Goal: Task Accomplishment & Management: Complete application form

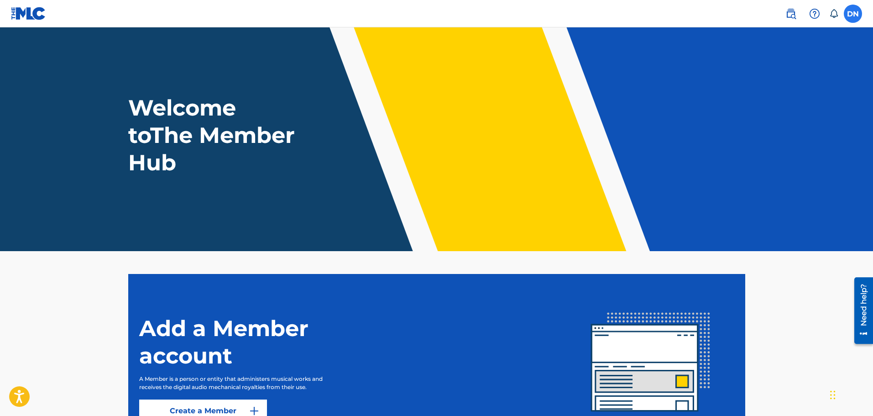
click at [855, 16] on label at bounding box center [853, 14] width 18 height 18
click at [853, 14] on input "DN [PERSON_NAME] [EMAIL_ADDRESS][DOMAIN_NAME] Notification Preferences Profile …" at bounding box center [853, 14] width 0 height 0
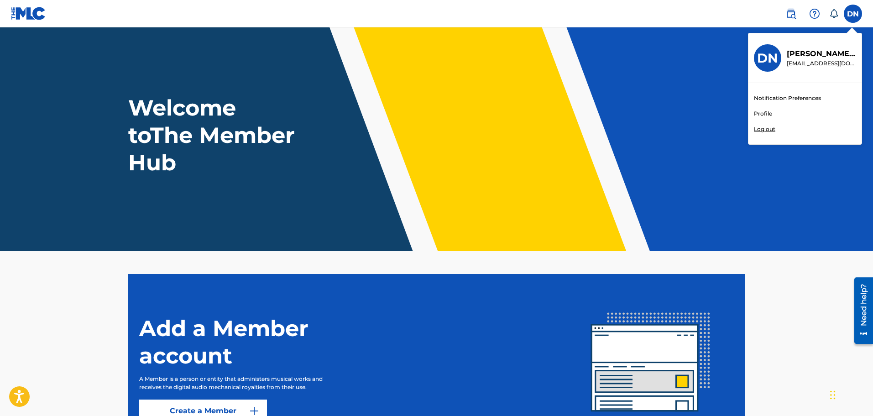
click at [764, 109] on link "Profile" at bounding box center [763, 113] width 18 height 8
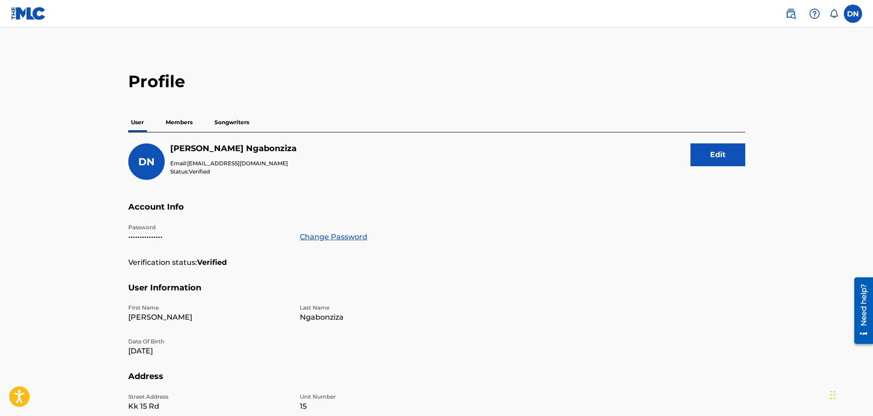
click at [241, 126] on p "Songwriters" at bounding box center [232, 122] width 40 height 19
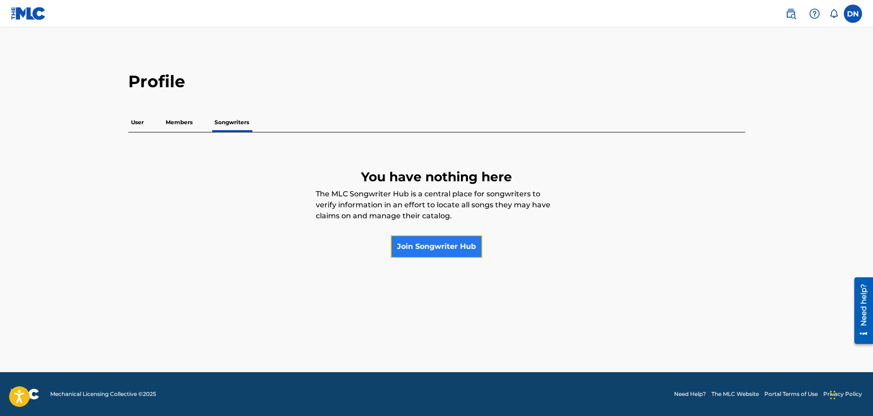
click at [445, 253] on link "Join Songwriter Hub" at bounding box center [437, 246] width 92 height 23
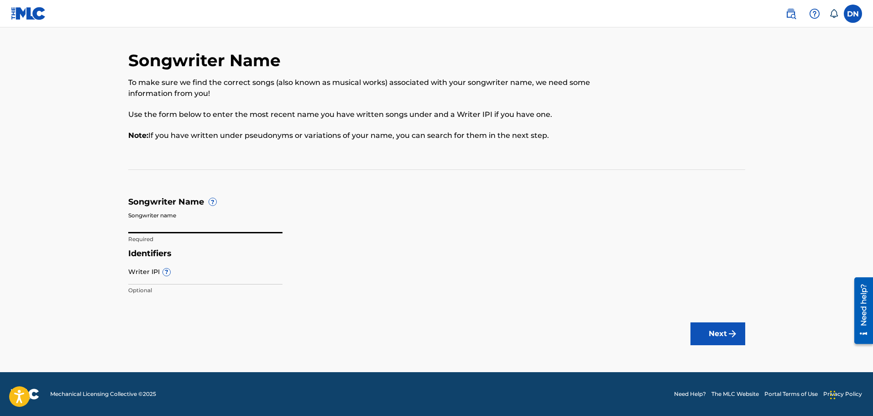
click at [204, 223] on input "Songwriter name" at bounding box center [205, 220] width 154 height 26
type input "[PERSON_NAME]"
click at [145, 279] on input "Writer IPI ?" at bounding box center [205, 271] width 154 height 26
type input "1126307883"
click at [720, 337] on button "Next" at bounding box center [717, 333] width 55 height 23
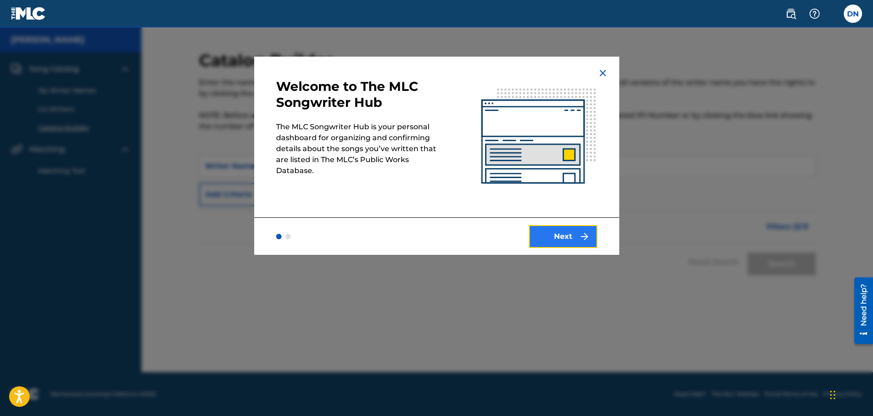
click at [579, 242] on button "Next" at bounding box center [563, 236] width 68 height 23
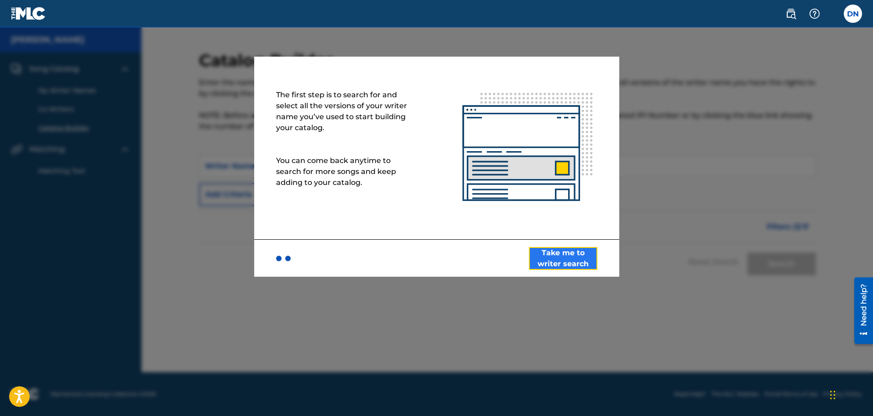
click at [564, 265] on button "Take me to writer search" at bounding box center [563, 258] width 68 height 23
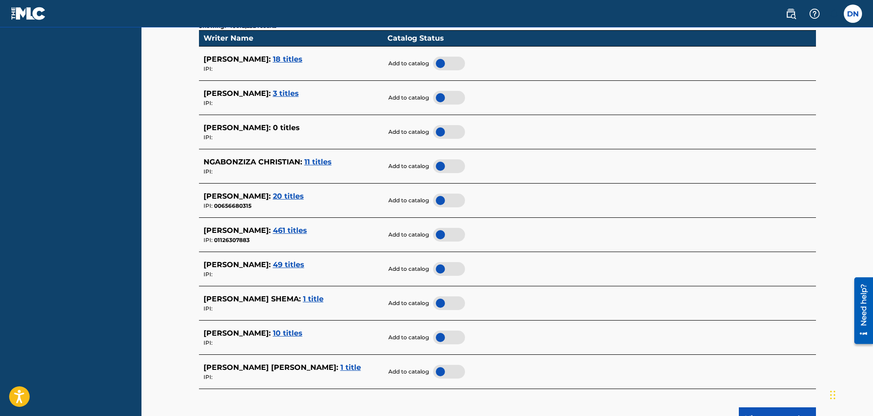
scroll to position [262, 0]
click at [307, 231] on span "461 titles" at bounding box center [290, 230] width 34 height 9
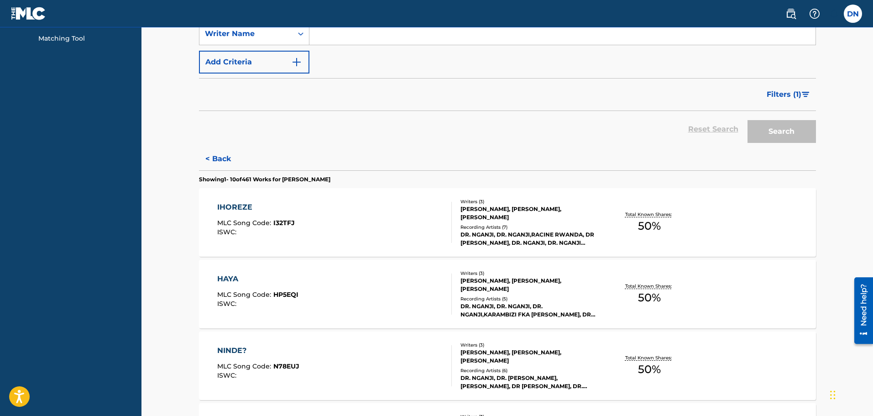
scroll to position [98, 0]
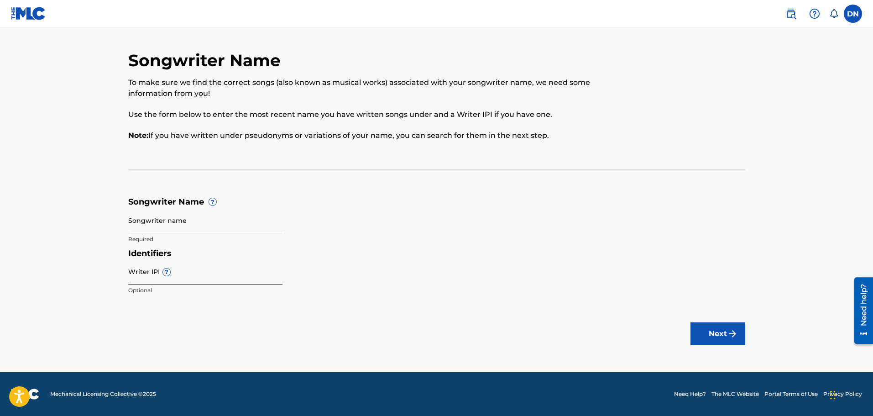
click at [215, 280] on input "Writer IPI ?" at bounding box center [205, 271] width 154 height 26
type input "1126307883"
click at [169, 227] on input "Songwriter name" at bounding box center [205, 220] width 154 height 26
type input "[PERSON_NAME]"
click at [710, 328] on button "Next" at bounding box center [717, 333] width 55 height 23
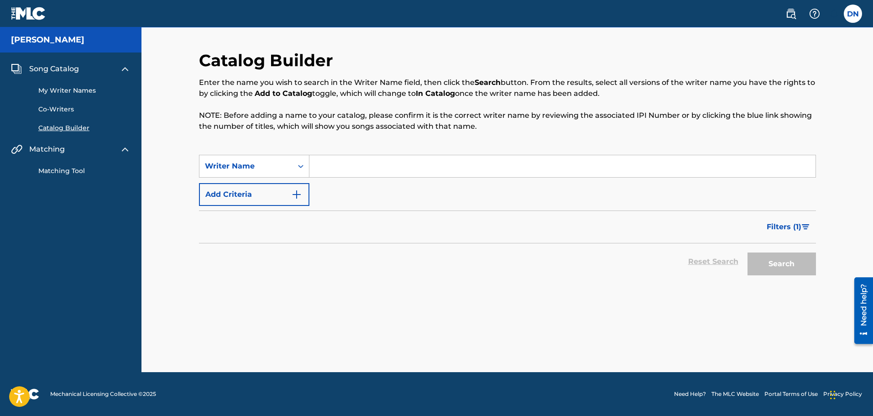
click at [326, 166] on input "Search Form" at bounding box center [562, 166] width 506 height 22
click at [796, 265] on button "Search" at bounding box center [781, 263] width 68 height 23
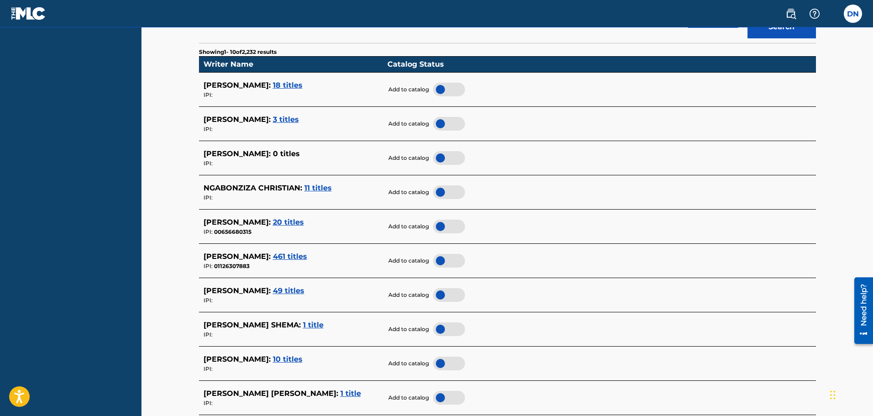
scroll to position [237, 0]
click at [440, 260] on div at bounding box center [449, 260] width 32 height 14
click at [304, 291] on span "49 titles" at bounding box center [288, 290] width 31 height 9
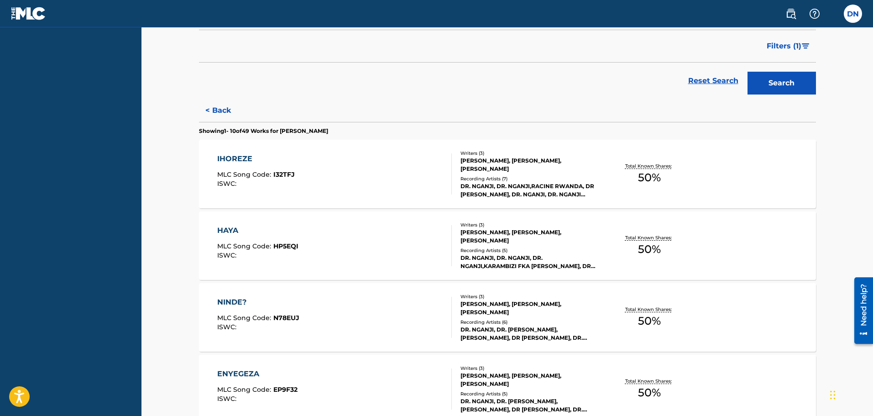
scroll to position [0, 0]
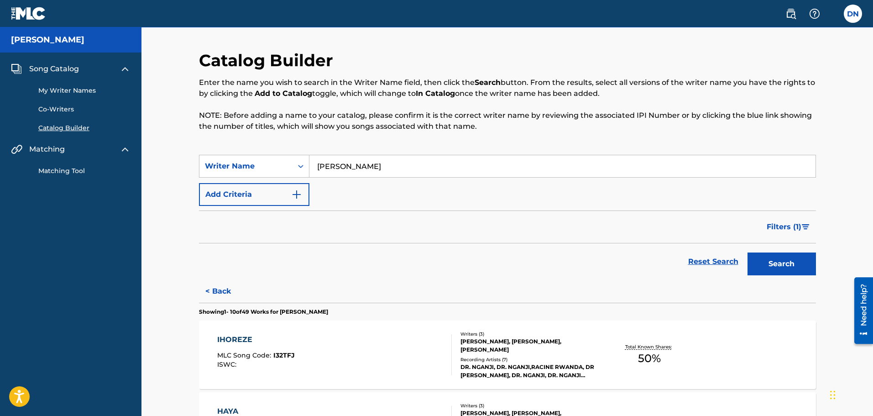
click at [537, 164] on input "[PERSON_NAME]" at bounding box center [562, 166] width 506 height 22
click at [793, 271] on button "Search" at bounding box center [781, 263] width 68 height 23
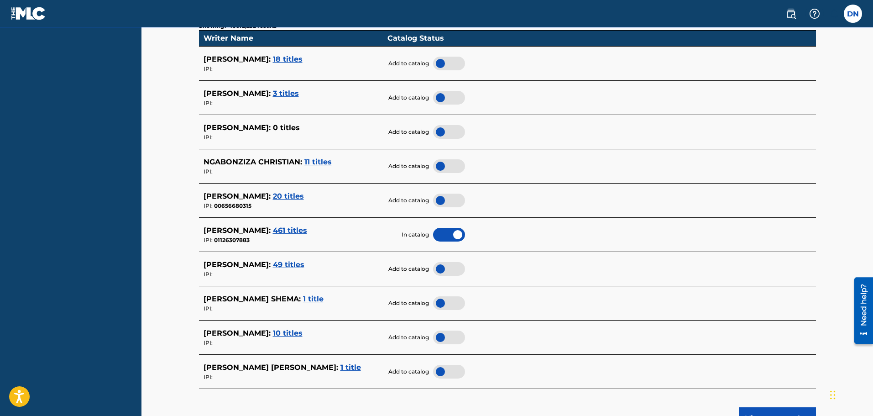
scroll to position [263, 0]
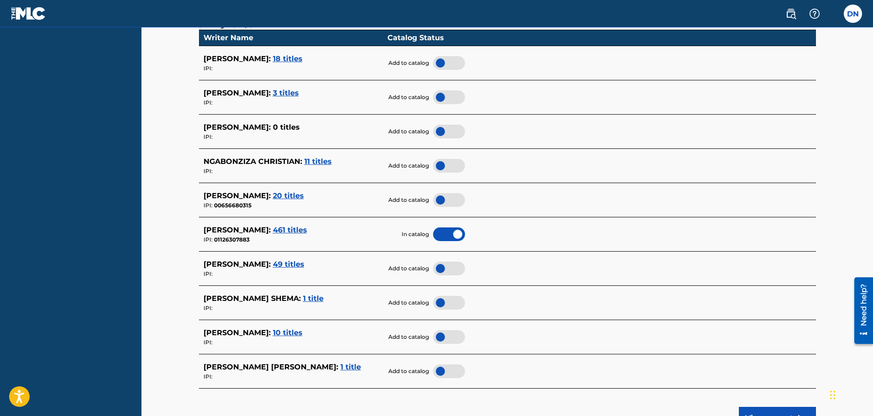
click at [444, 267] on div at bounding box center [449, 268] width 32 height 14
click at [299, 94] on span "3 titles" at bounding box center [286, 93] width 26 height 9
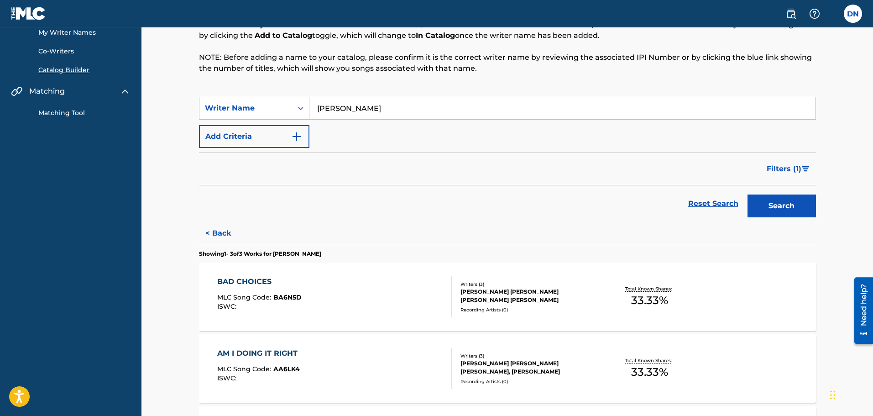
scroll to position [0, 0]
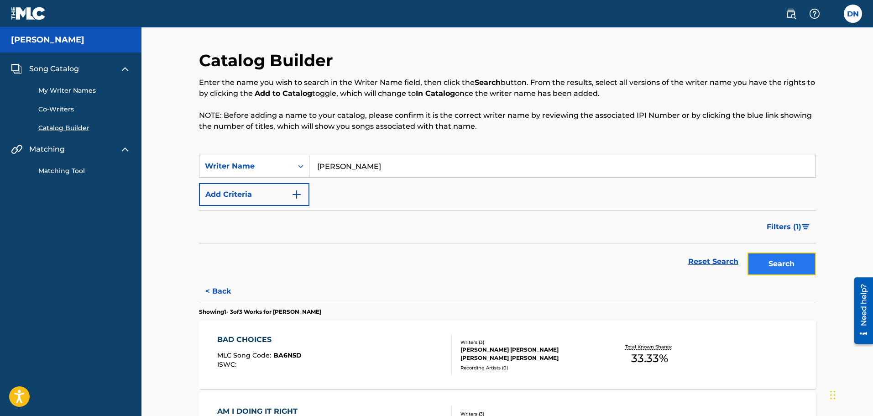
click at [794, 265] on button "Search" at bounding box center [781, 263] width 68 height 23
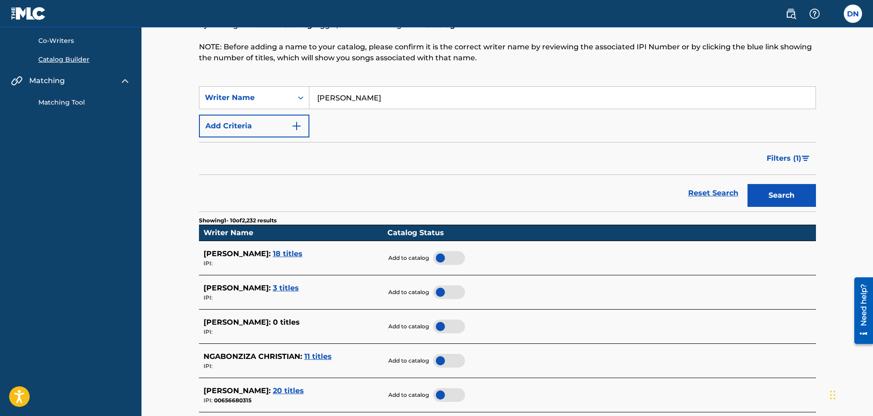
scroll to position [68, 0]
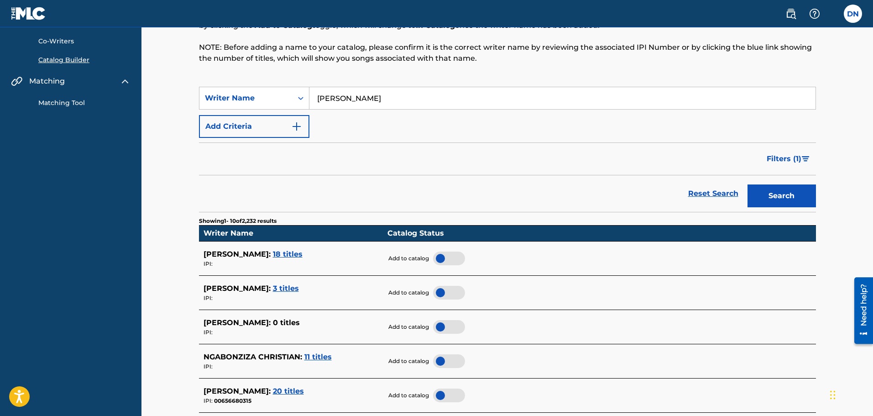
drag, startPoint x: 415, startPoint y: 98, endPoint x: 315, endPoint y: 96, distance: 99.9
click at [315, 96] on input "[PERSON_NAME]" at bounding box center [562, 98] width 506 height 22
click at [747, 184] on button "Search" at bounding box center [781, 195] width 68 height 23
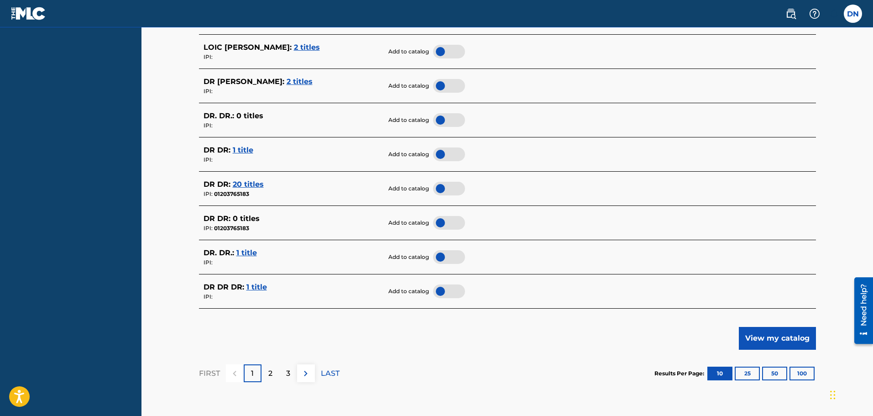
scroll to position [344, 0]
click at [273, 377] on div "2" at bounding box center [270, 373] width 18 height 18
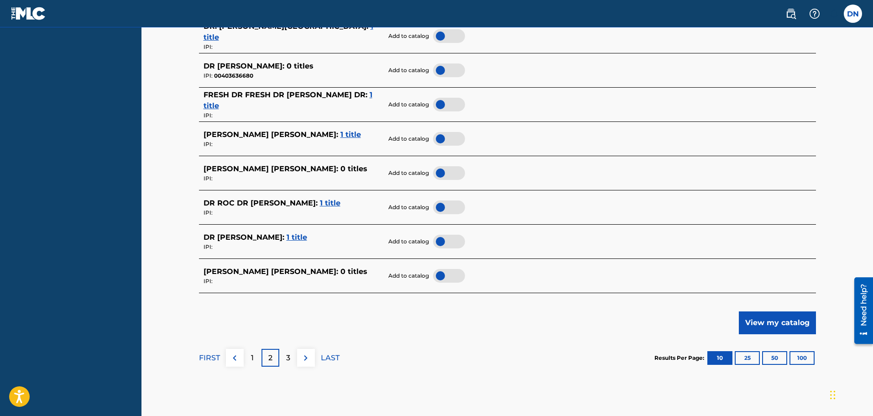
scroll to position [413, 0]
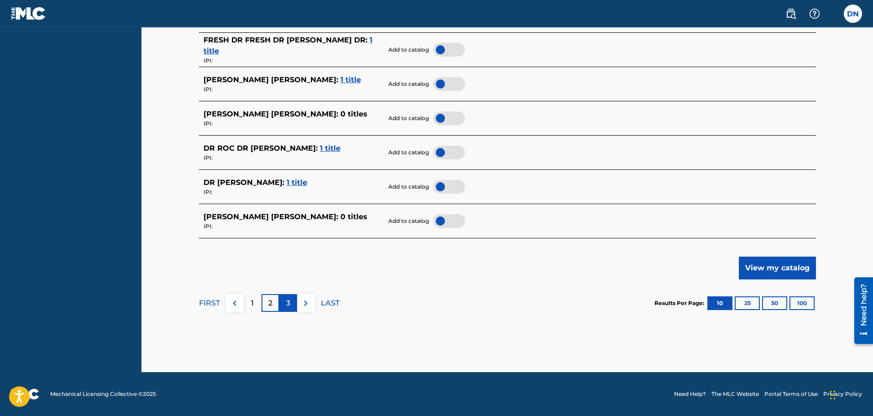
click at [289, 307] on p "3" at bounding box center [288, 302] width 4 height 11
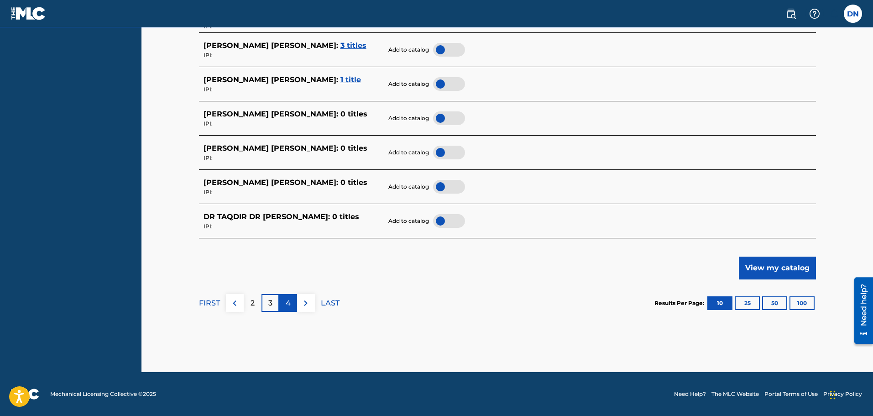
click at [290, 307] on p "4" at bounding box center [288, 302] width 5 height 11
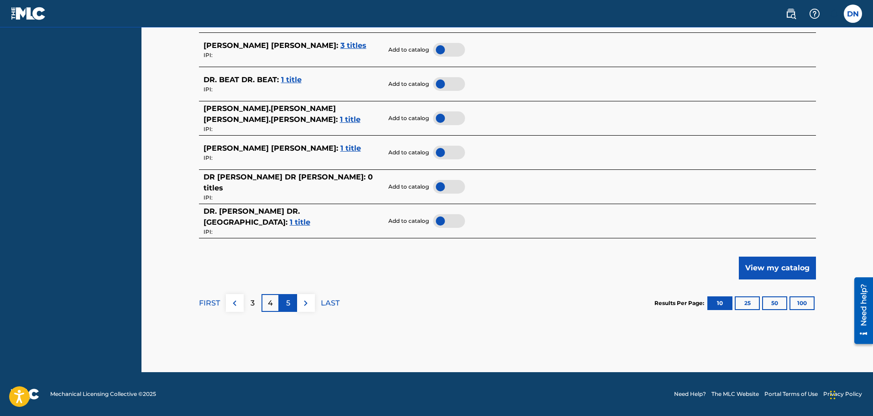
click at [286, 307] on p "5" at bounding box center [288, 302] width 4 height 11
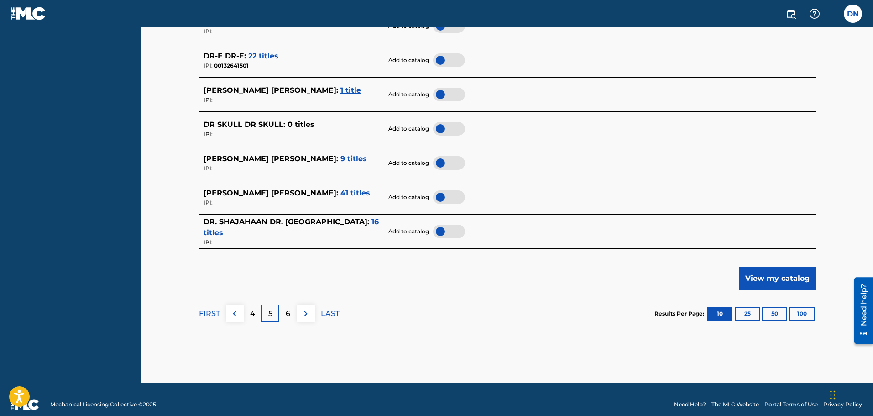
scroll to position [404, 0]
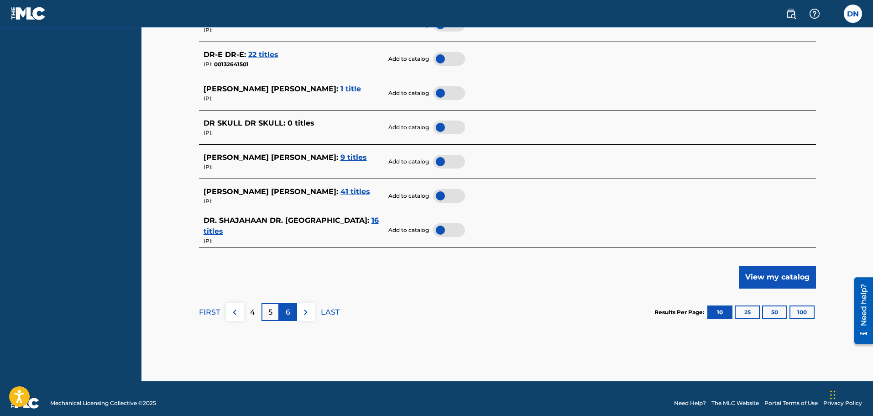
click at [288, 315] on p "6" at bounding box center [288, 312] width 5 height 11
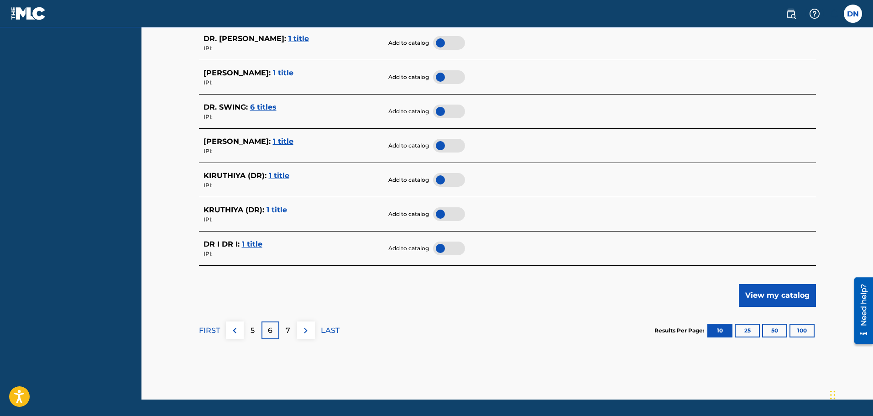
scroll to position [413, 0]
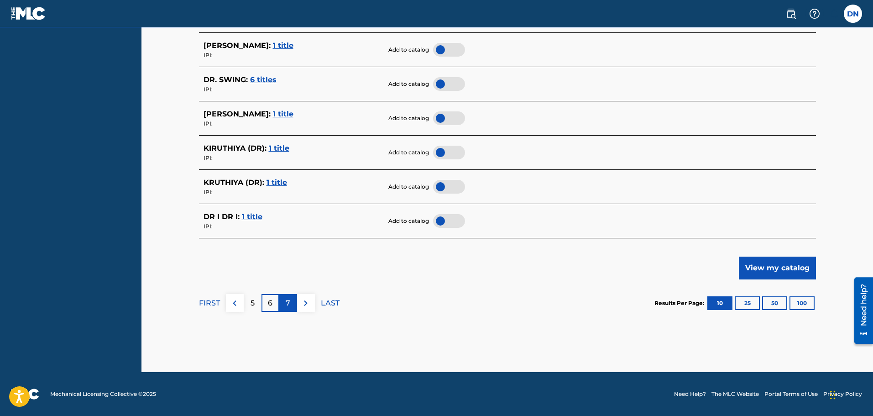
click at [286, 307] on p "7" at bounding box center [288, 302] width 5 height 11
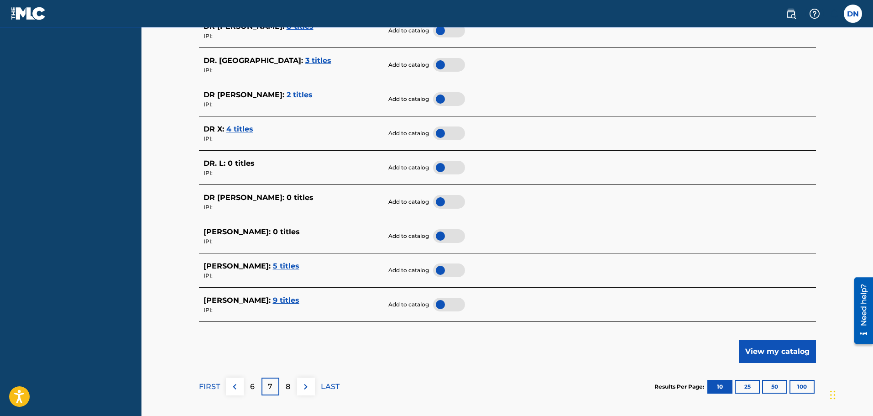
scroll to position [0, 0]
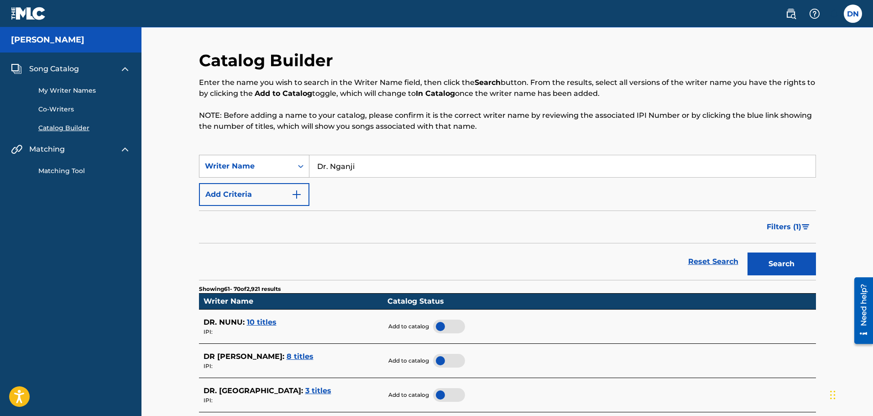
drag, startPoint x: 365, startPoint y: 168, endPoint x: 307, endPoint y: 167, distance: 57.5
click at [307, 167] on div "SearchWithCriteriadfec6891-d10d-4ece-a74d-458f936da9b7 Writer Name Dr. Nganji" at bounding box center [507, 166] width 617 height 23
type input "Nganji"
click at [805, 258] on button "Search" at bounding box center [781, 263] width 68 height 23
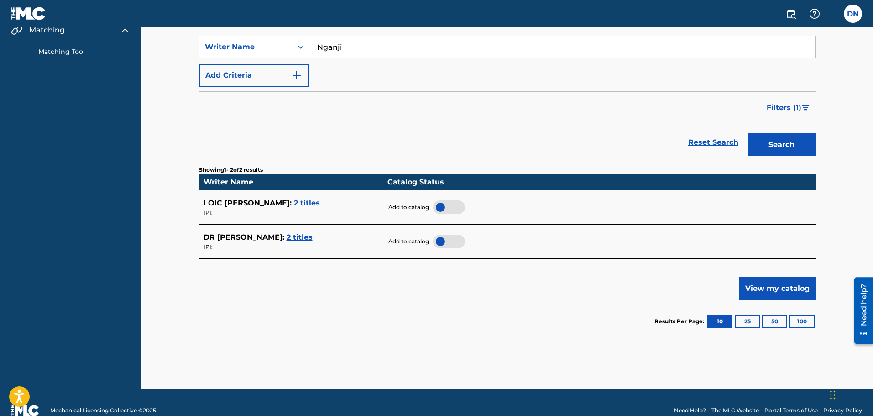
scroll to position [120, 0]
click at [286, 237] on span "2 titles" at bounding box center [299, 236] width 26 height 9
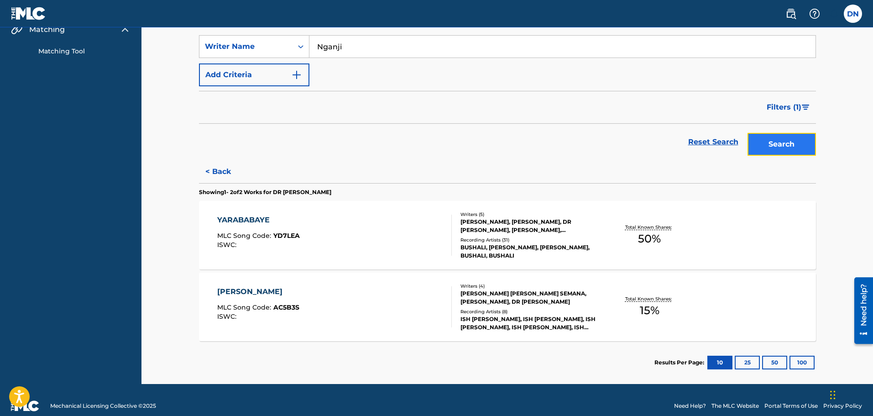
click at [800, 148] on button "Search" at bounding box center [781, 144] width 68 height 23
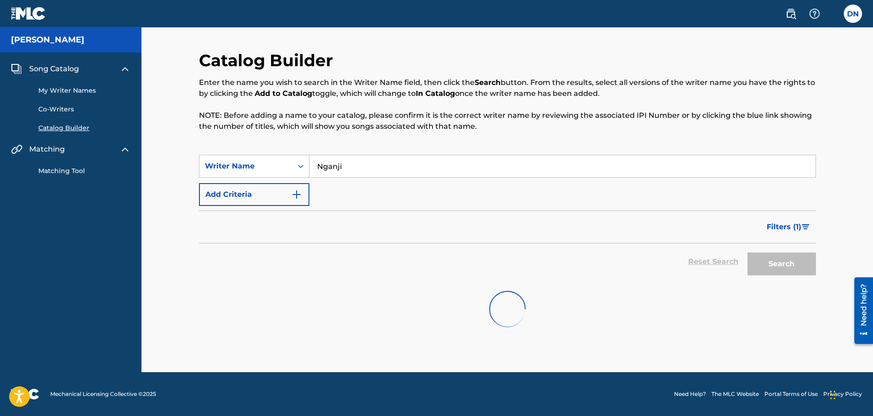
scroll to position [0, 0]
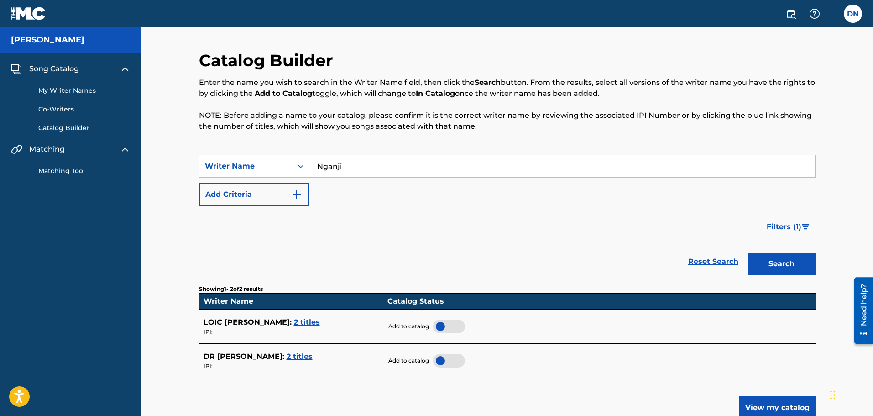
click at [437, 360] on div at bounding box center [449, 361] width 32 height 14
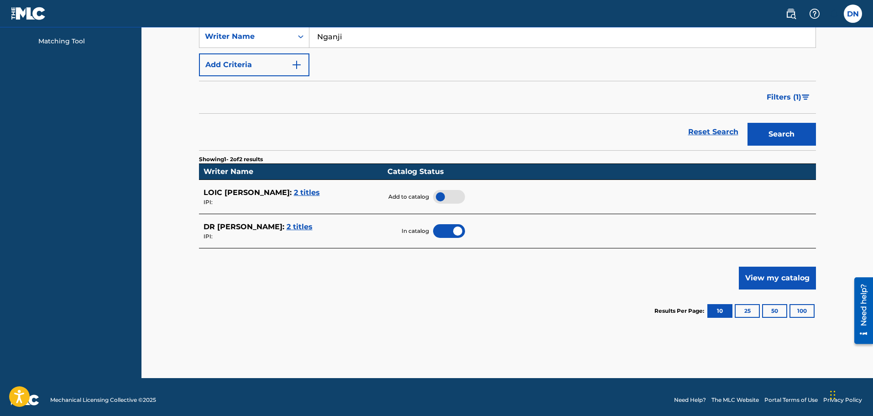
scroll to position [135, 0]
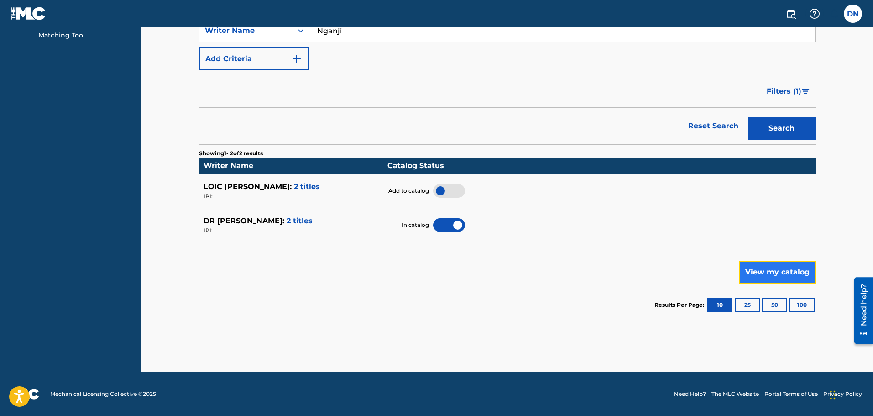
click at [787, 278] on button "View my catalog" at bounding box center [777, 271] width 77 height 23
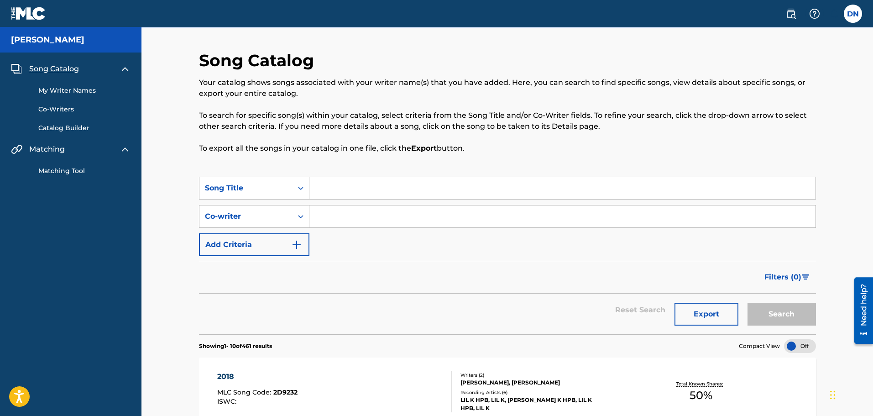
scroll to position [0, 0]
click at [63, 91] on link "My Writer Names" at bounding box center [84, 90] width 92 height 10
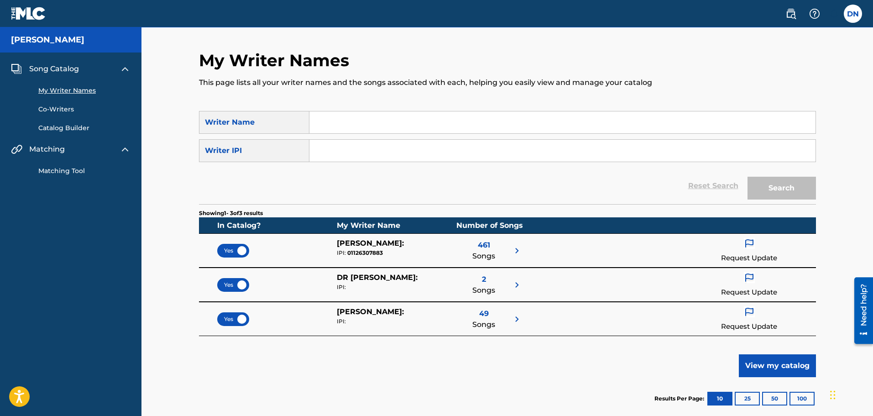
click at [59, 110] on link "Co-Writers" at bounding box center [84, 109] width 92 height 10
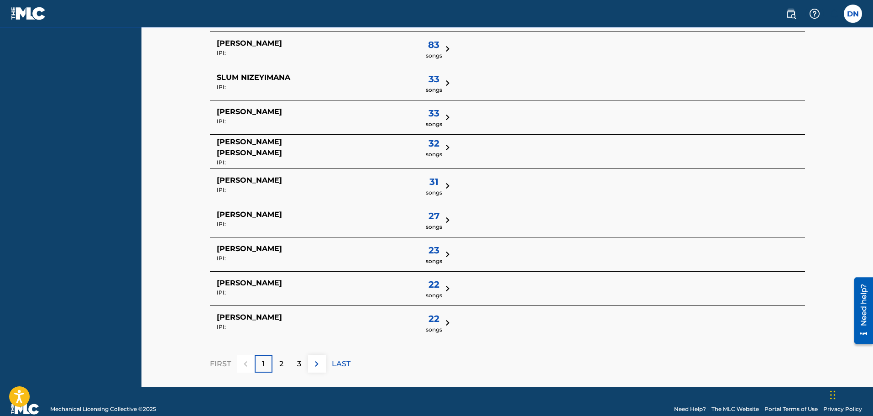
scroll to position [268, 0]
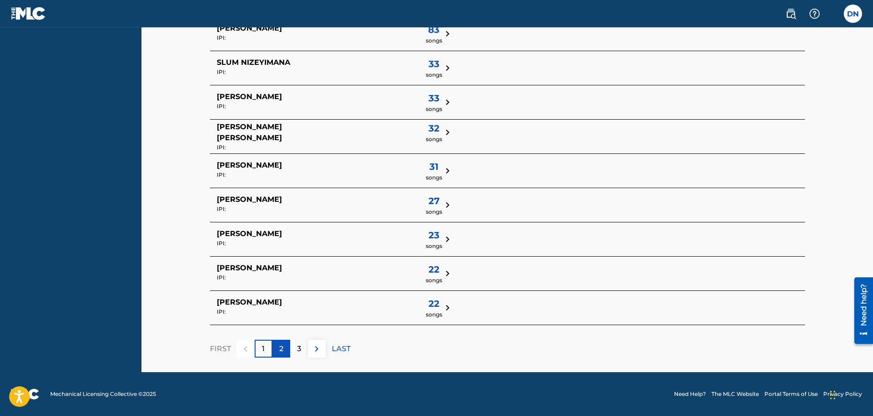
click at [279, 351] on p "2" at bounding box center [281, 348] width 4 height 11
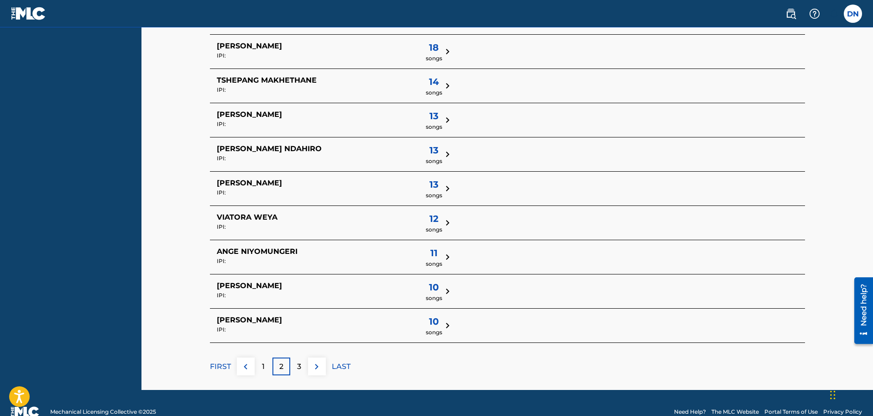
scroll to position [251, 0]
click at [295, 374] on div "3" at bounding box center [299, 366] width 18 height 18
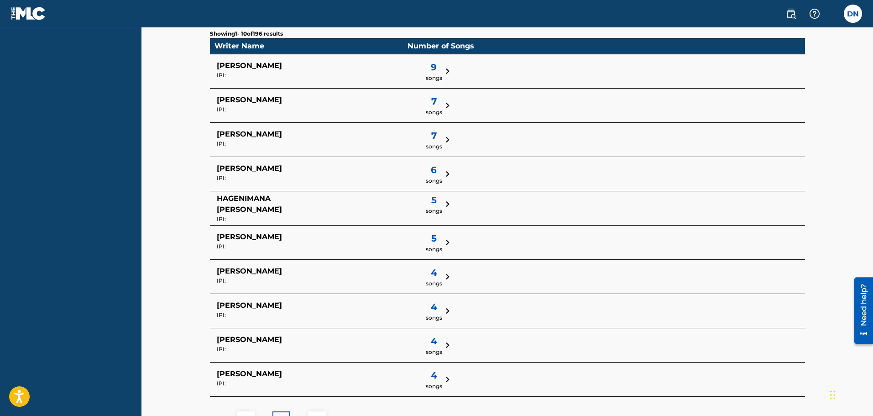
scroll to position [268, 0]
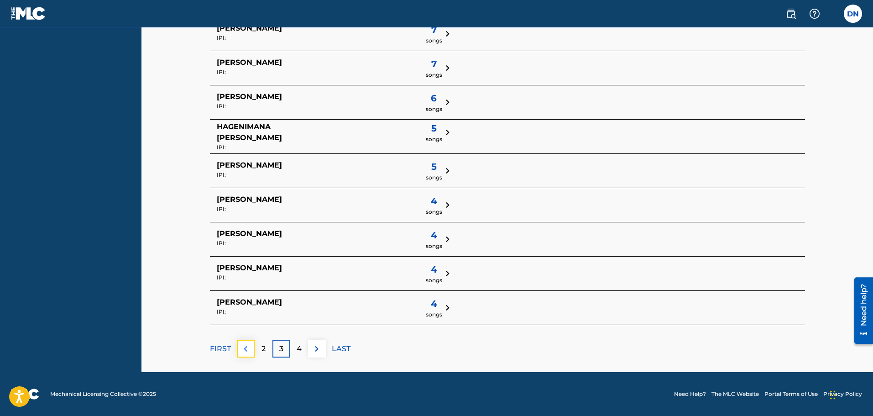
click at [246, 354] on button at bounding box center [246, 348] width 18 height 18
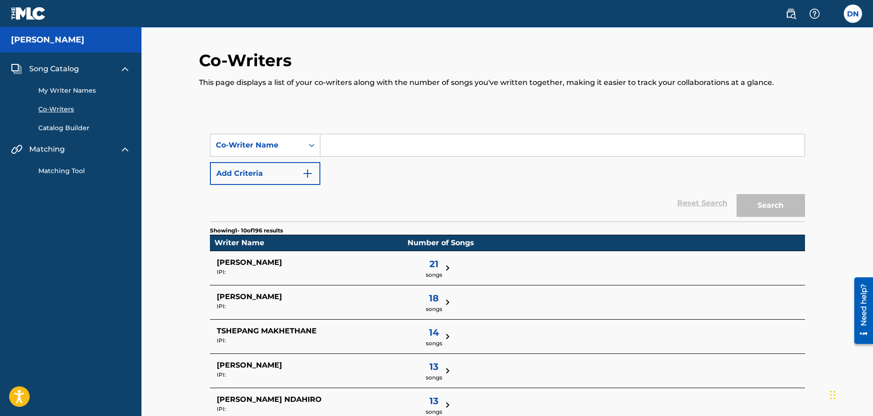
click at [76, 128] on link "Catalog Builder" at bounding box center [84, 128] width 92 height 10
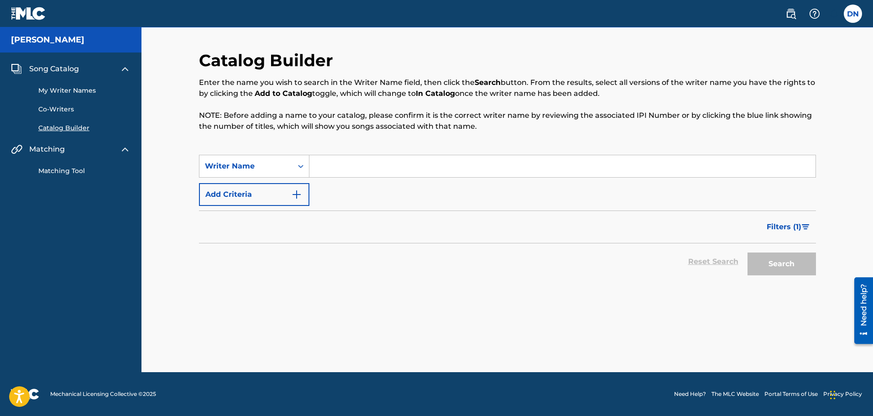
click at [63, 172] on link "Matching Tool" at bounding box center [84, 171] width 92 height 10
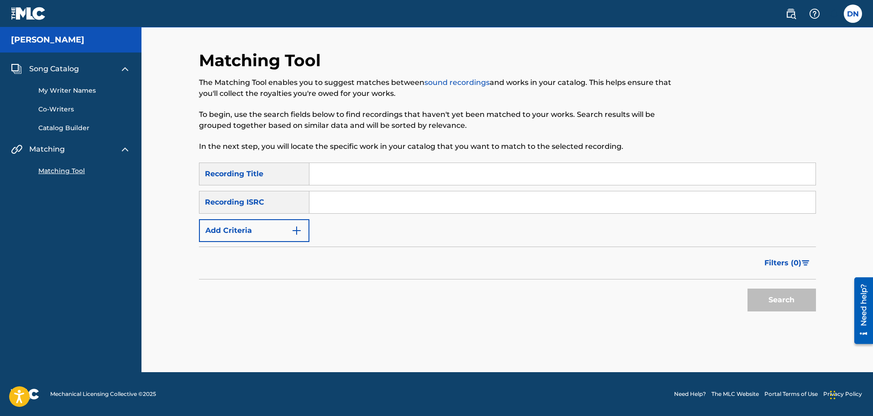
click at [63, 172] on link "Matching Tool" at bounding box center [84, 171] width 92 height 10
click at [49, 69] on span "Song Catalog" at bounding box center [54, 68] width 50 height 11
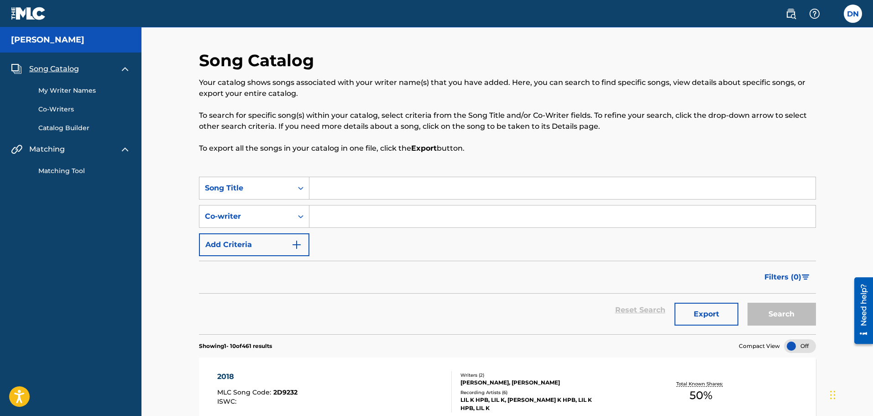
click at [43, 37] on h5 "[PERSON_NAME]" at bounding box center [47, 40] width 73 height 10
click at [331, 177] on div "Search Form" at bounding box center [562, 188] width 506 height 23
click at [75, 91] on link "My Writer Names" at bounding box center [84, 91] width 92 height 10
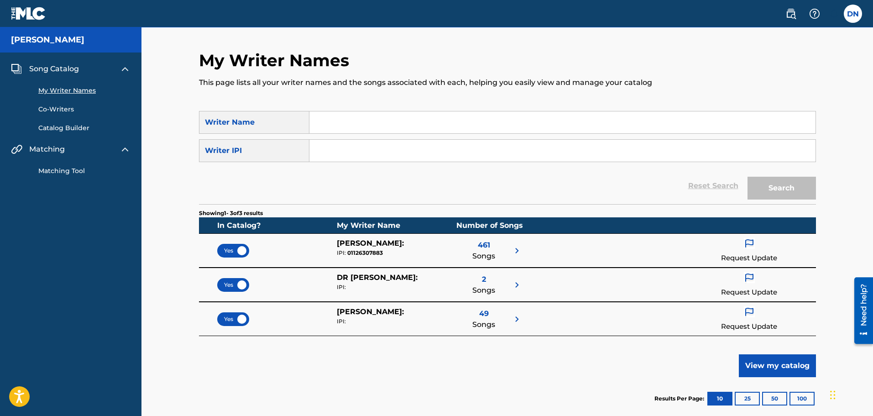
click at [324, 115] on input "Search Form" at bounding box center [562, 122] width 506 height 22
type input "Dr. Nganji"
click at [747, 177] on button "Search" at bounding box center [781, 188] width 68 height 23
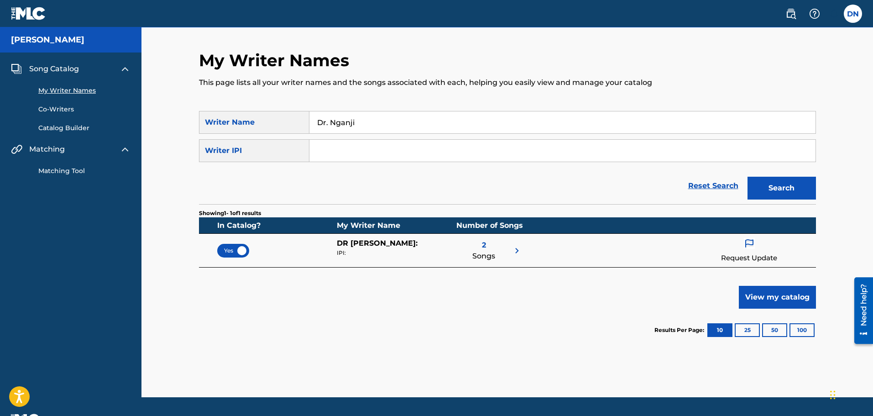
click at [69, 70] on span "Song Catalog" at bounding box center [54, 68] width 50 height 11
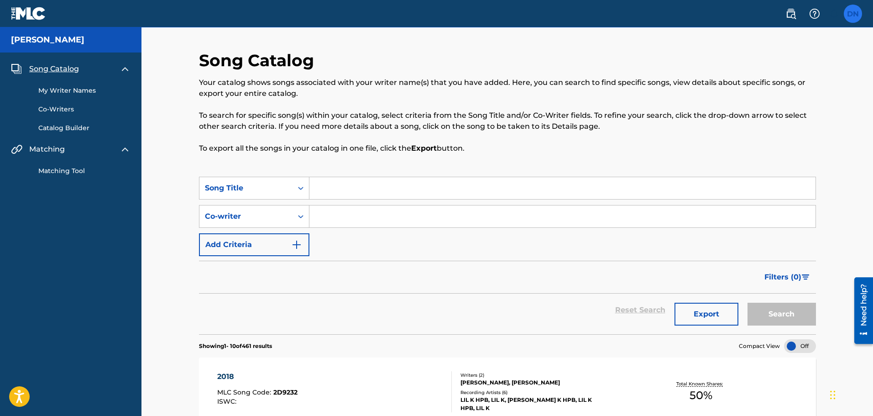
click at [850, 16] on label at bounding box center [853, 14] width 18 height 18
click at [853, 14] on input "DN [PERSON_NAME] [EMAIL_ADDRESS][DOMAIN_NAME] Notification Preferences Profile …" at bounding box center [853, 14] width 0 height 0
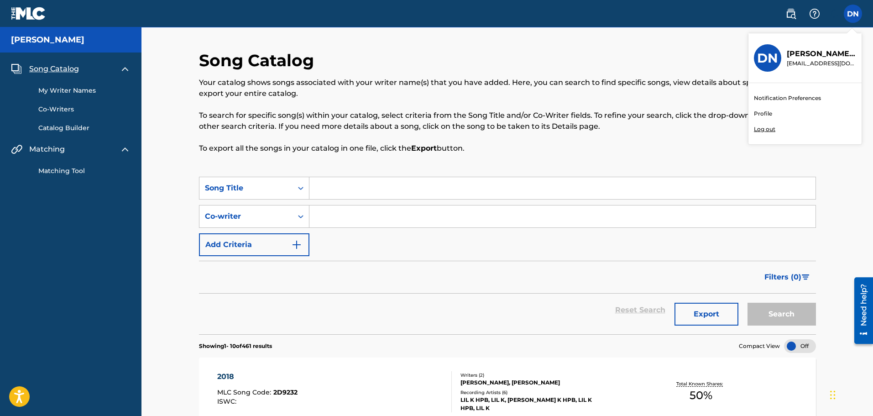
click at [764, 115] on link "Profile" at bounding box center [763, 113] width 18 height 8
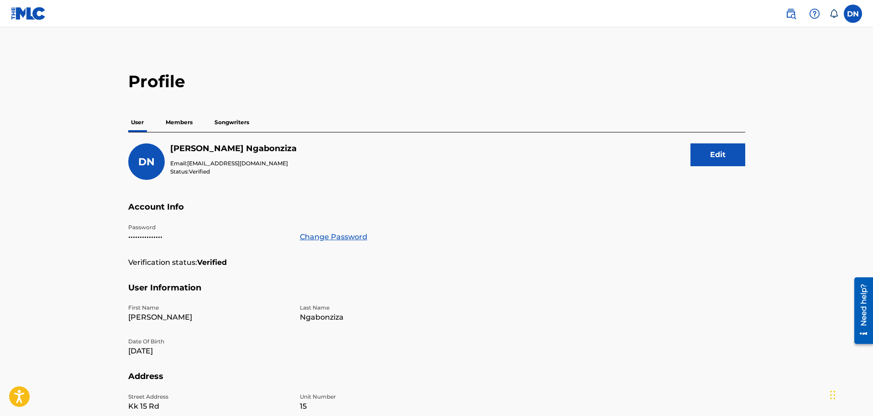
click at [191, 125] on p "Members" at bounding box center [179, 122] width 32 height 19
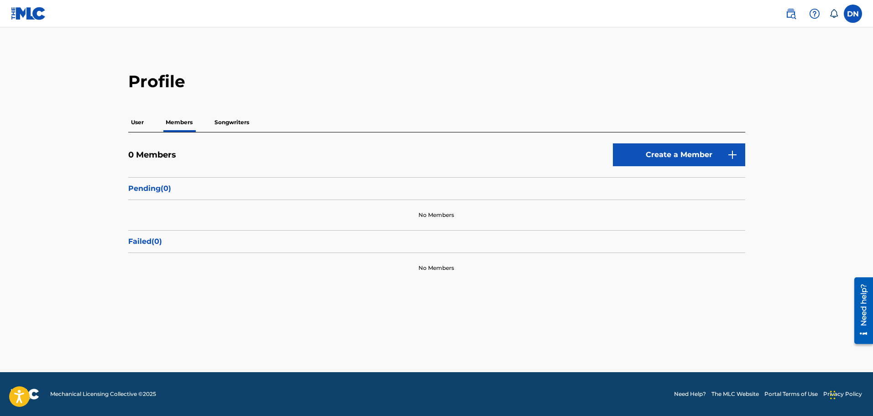
click at [237, 119] on p "Songwriters" at bounding box center [232, 122] width 40 height 19
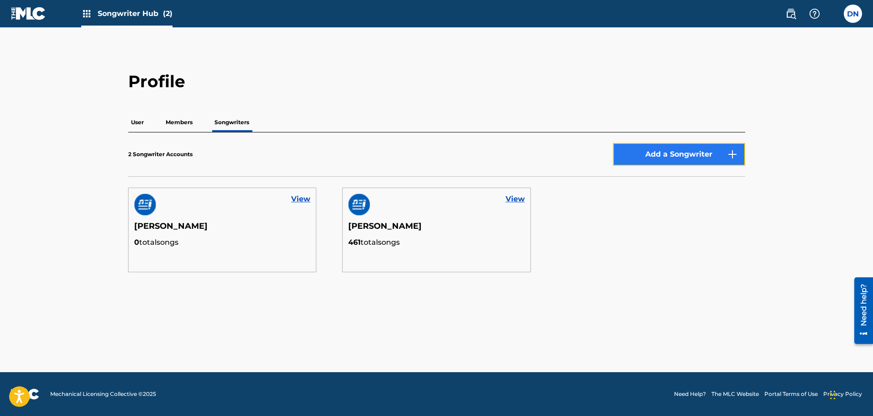
click at [675, 161] on button "Add a Songwriter" at bounding box center [679, 154] width 132 height 23
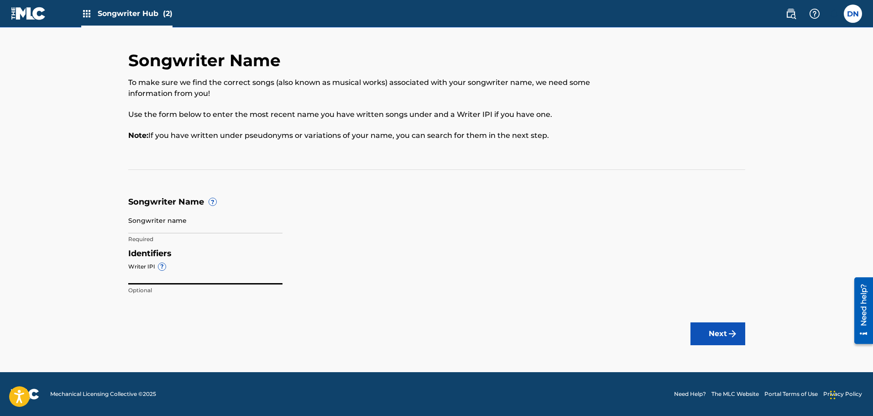
click at [225, 278] on input "Writer IPI ?" at bounding box center [205, 271] width 154 height 26
type input "1126307883"
click at [162, 227] on input "Songwriter name" at bounding box center [205, 220] width 154 height 26
type input "Dr. Nganji"
drag, startPoint x: 182, startPoint y: 278, endPoint x: 100, endPoint y: 273, distance: 81.8
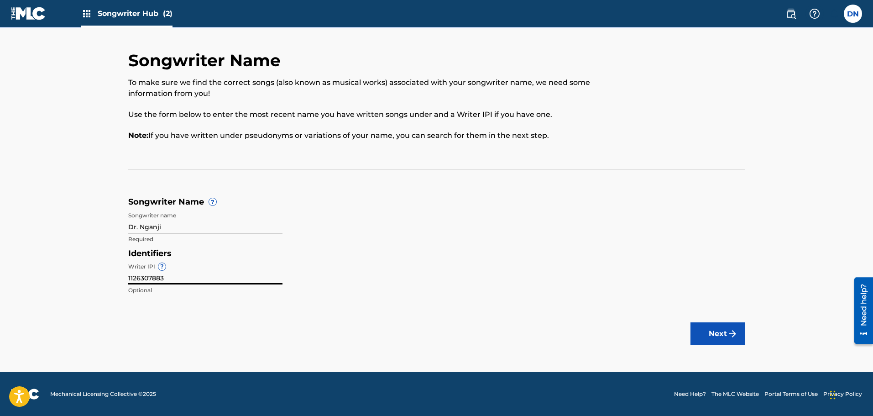
click at [100, 273] on main "Songwriter Name To make sure we find the correct songs (also known as musical w…" at bounding box center [436, 199] width 873 height 344
paste input "01126307981"
type input "01126307981"
drag, startPoint x: 171, startPoint y: 227, endPoint x: 202, endPoint y: 219, distance: 32.1
click at [202, 219] on input "Dr. Nganji" at bounding box center [205, 220] width 154 height 26
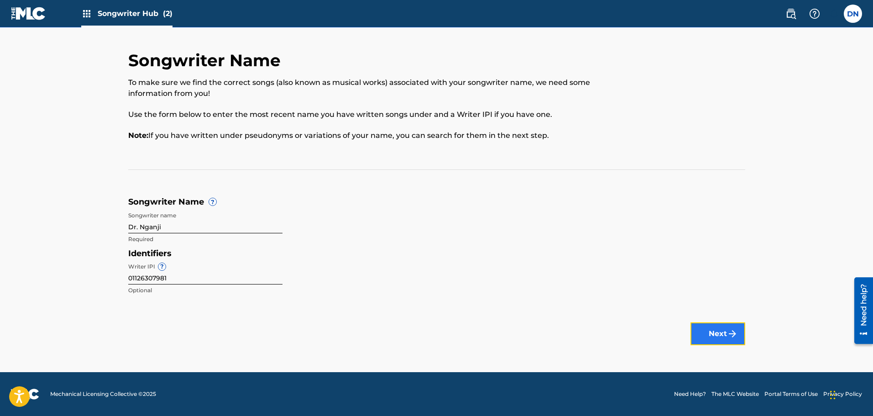
click at [733, 344] on button "Next" at bounding box center [717, 333] width 55 height 23
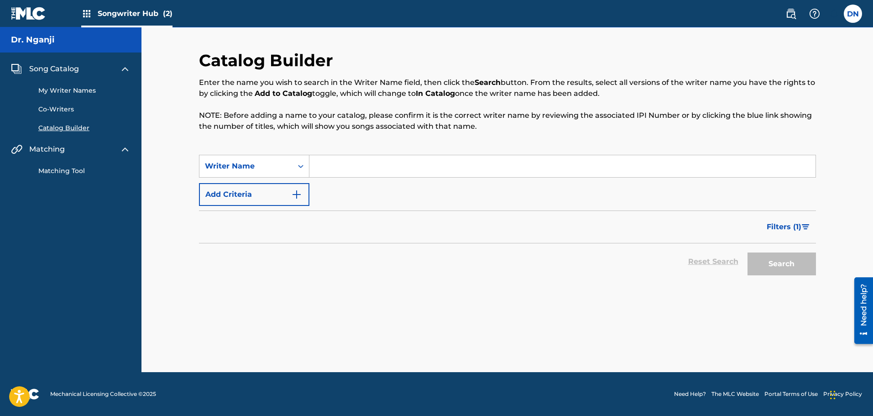
click at [80, 88] on link "My Writer Names" at bounding box center [84, 91] width 92 height 10
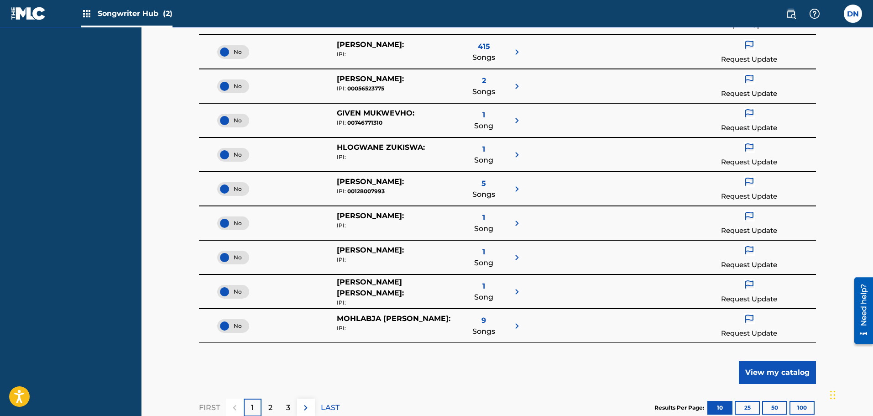
scroll to position [337, 0]
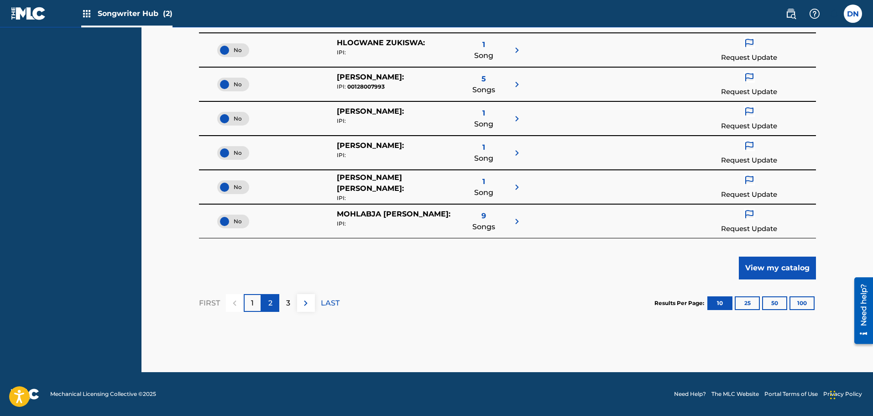
click at [273, 307] on div "2" at bounding box center [270, 303] width 18 height 18
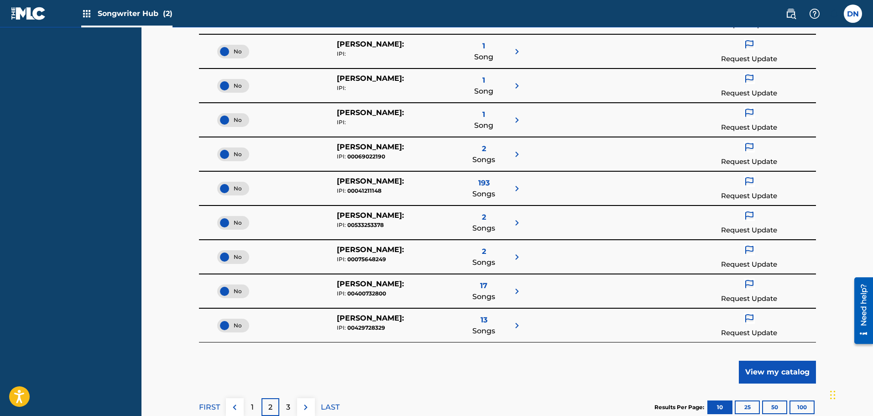
scroll to position [0, 0]
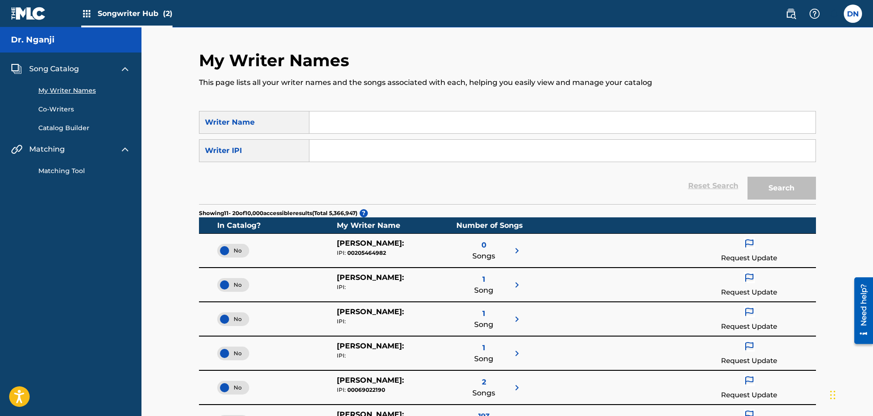
click at [65, 69] on span "Song Catalog" at bounding box center [54, 68] width 50 height 11
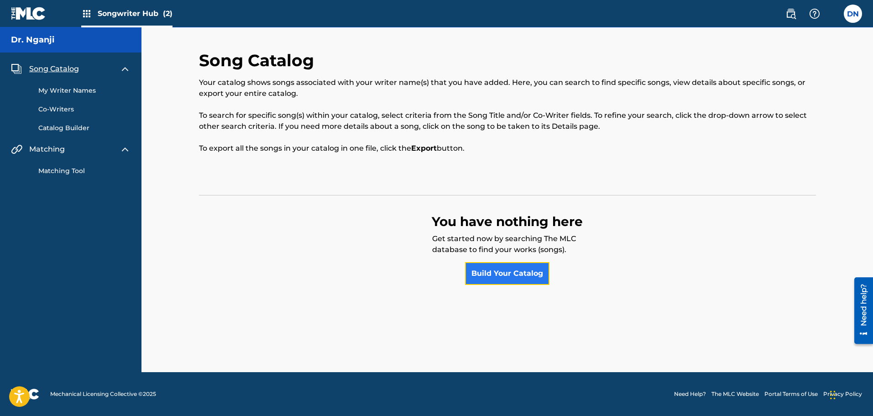
click at [514, 277] on link "Build Your Catalog" at bounding box center [507, 273] width 84 height 23
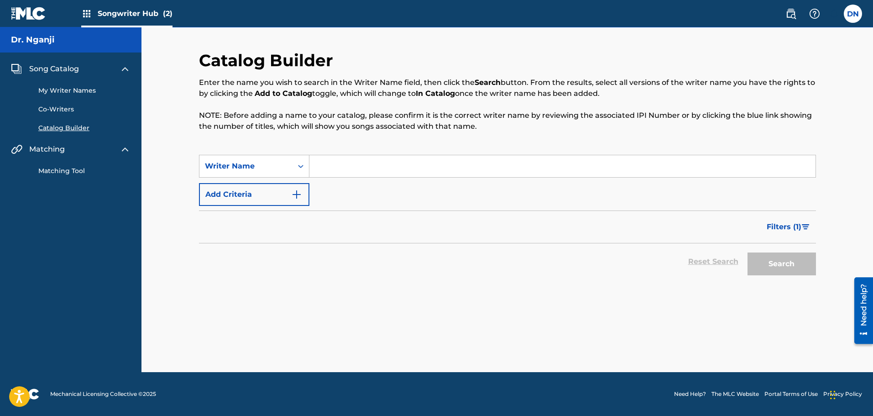
click at [328, 159] on input "Search Form" at bounding box center [562, 166] width 506 height 22
drag, startPoint x: 330, startPoint y: 169, endPoint x: 310, endPoint y: 167, distance: 19.7
click at [310, 167] on input "Dr. Nganji" at bounding box center [562, 166] width 506 height 22
click at [342, 165] on input "Nganji" at bounding box center [562, 166] width 506 height 22
type input "Nganji, DR"
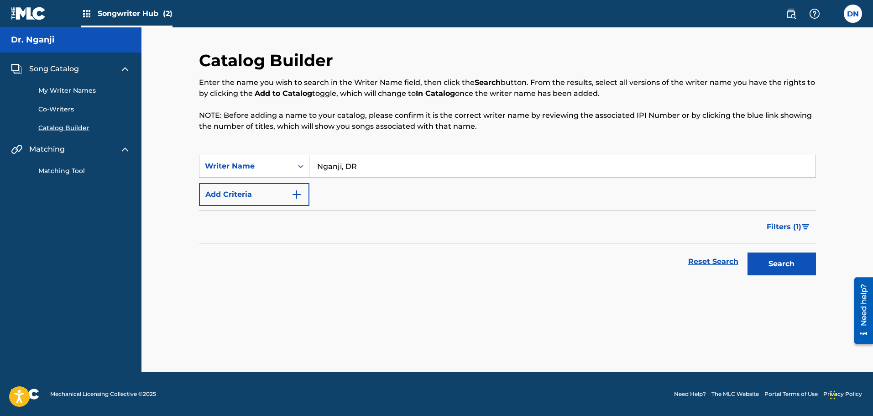
click at [747, 252] on button "Search" at bounding box center [781, 263] width 68 height 23
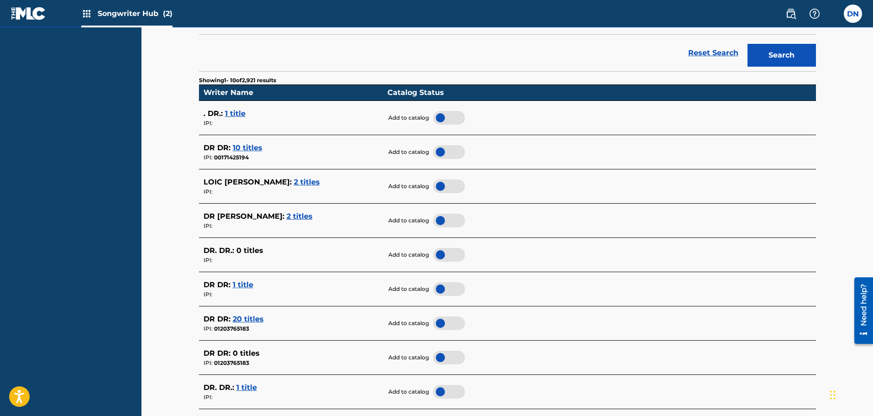
scroll to position [209, 0]
click at [286, 215] on span "2 titles" at bounding box center [299, 215] width 26 height 9
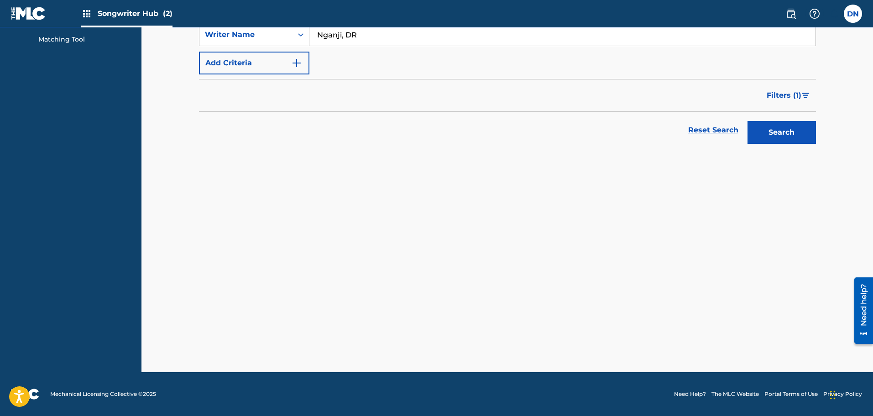
scroll to position [131, 0]
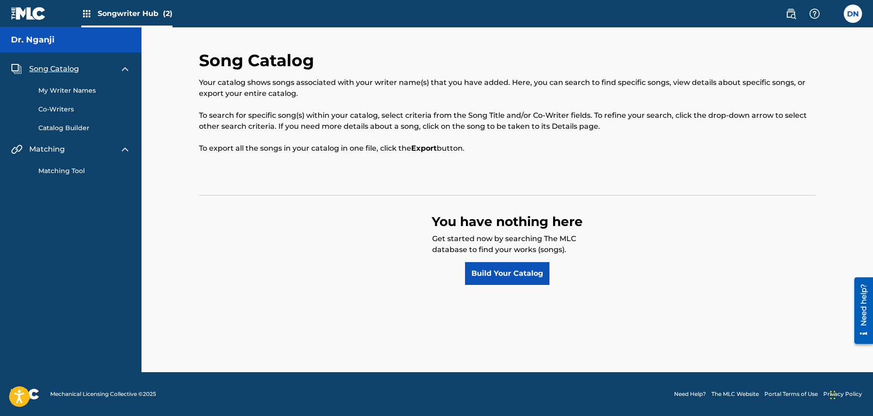
click at [21, 35] on h5 "Dr. Nganji" at bounding box center [32, 40] width 43 height 10
click at [103, 9] on span "Songwriter Hub (2)" at bounding box center [135, 13] width 75 height 10
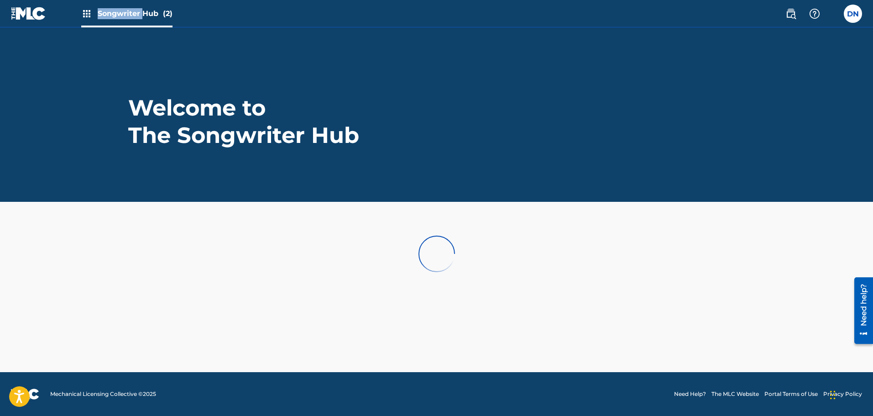
click at [103, 9] on span "Songwriter Hub (2)" at bounding box center [135, 13] width 75 height 10
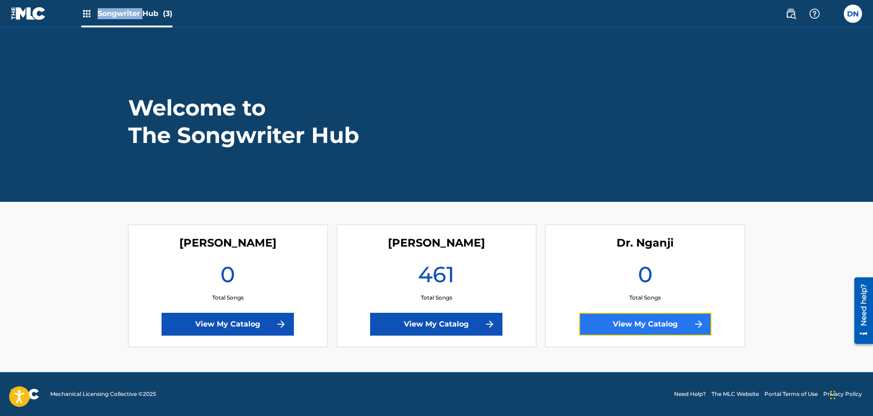
click at [641, 328] on link "View My Catalog" at bounding box center [645, 324] width 132 height 23
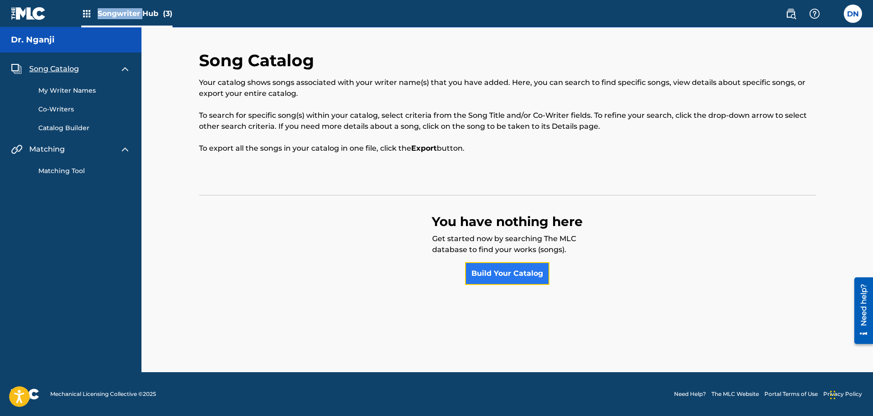
click at [517, 279] on link "Build Your Catalog" at bounding box center [507, 273] width 84 height 23
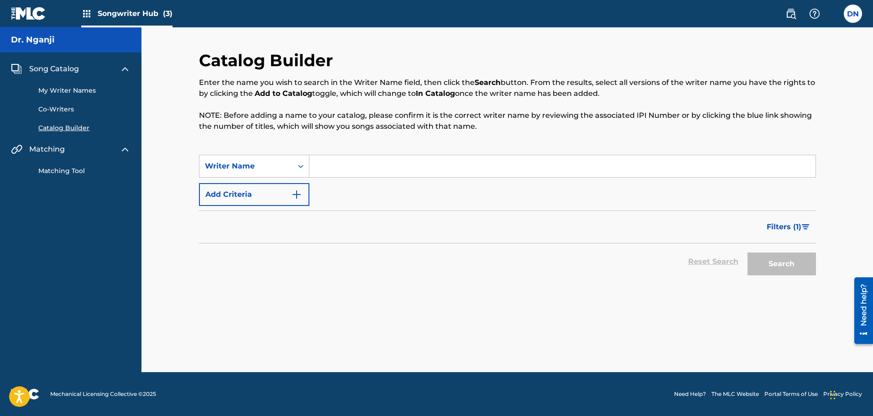
click at [522, 172] on input "Search Form" at bounding box center [562, 166] width 506 height 22
click at [747, 252] on button "Search" at bounding box center [781, 263] width 68 height 23
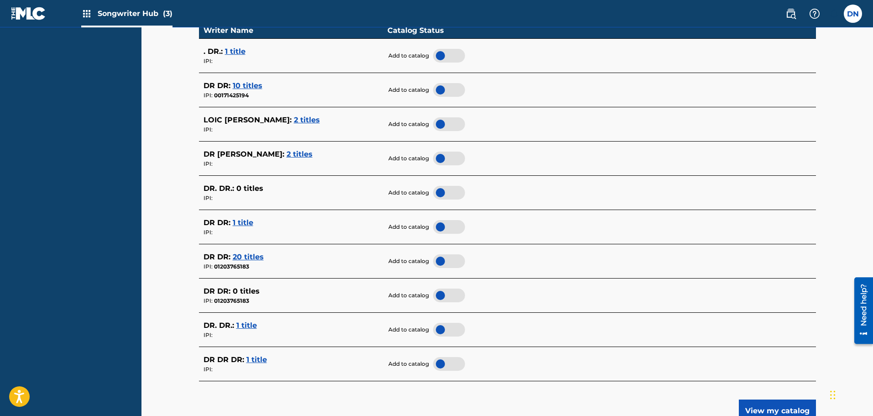
scroll to position [271, 0]
click at [254, 256] on span "20 titles" at bounding box center [248, 256] width 31 height 9
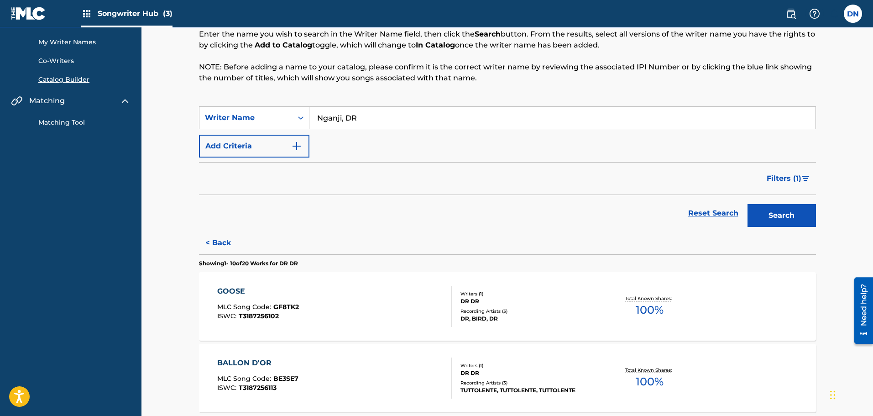
scroll to position [0, 0]
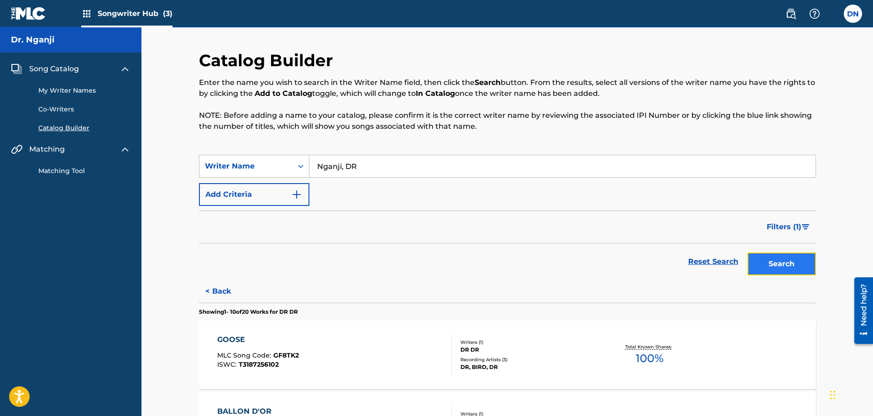
click at [800, 267] on button "Search" at bounding box center [781, 263] width 68 height 23
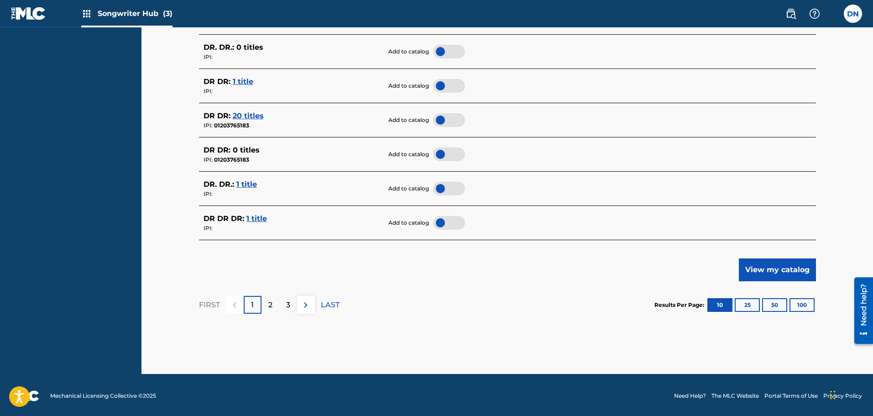
scroll to position [413, 0]
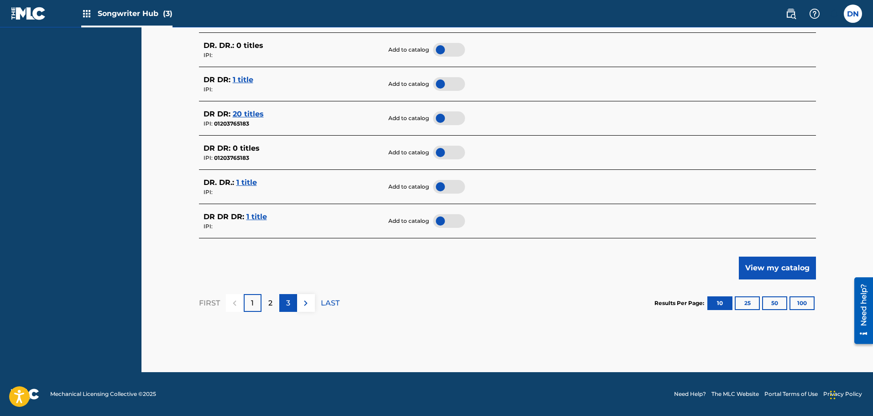
click at [293, 305] on div "3" at bounding box center [288, 303] width 18 height 18
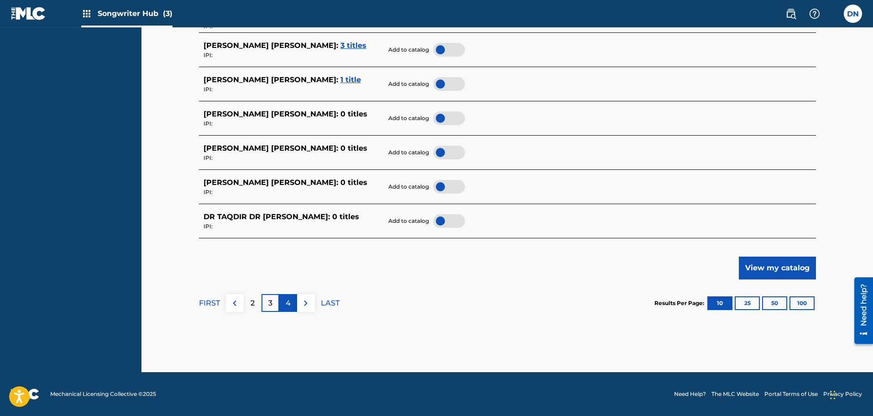
click at [284, 307] on div "4" at bounding box center [288, 303] width 18 height 18
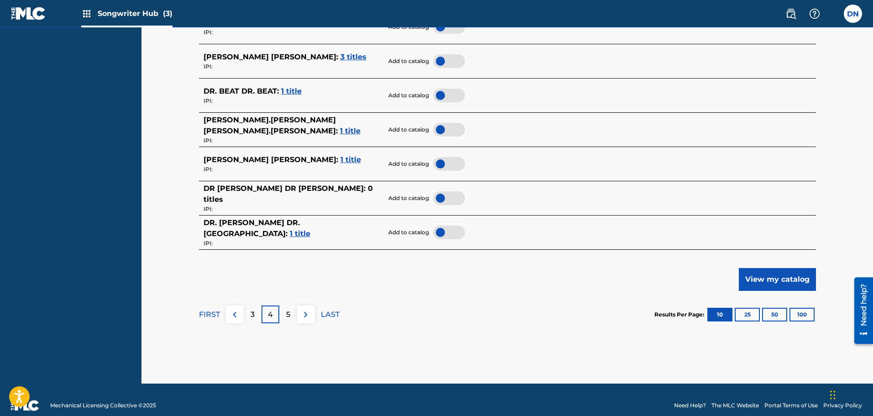
scroll to position [403, 0]
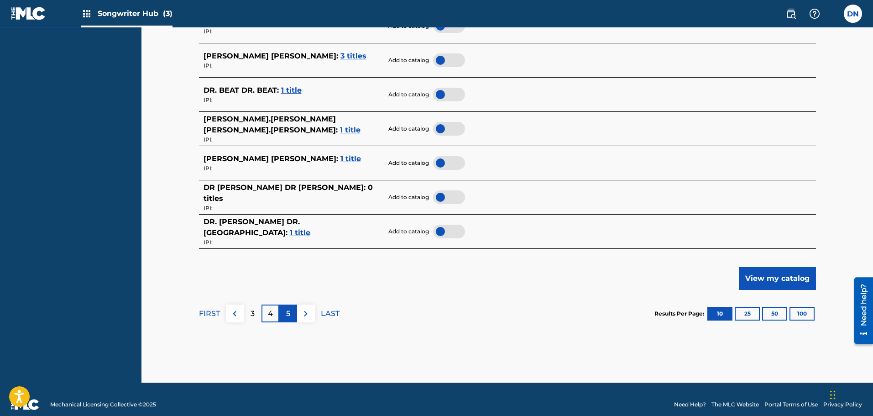
click at [292, 315] on div "5" at bounding box center [288, 313] width 18 height 18
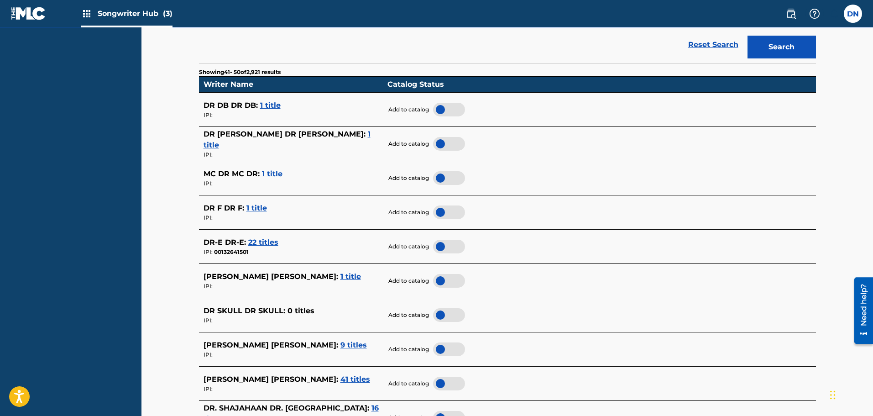
scroll to position [413, 0]
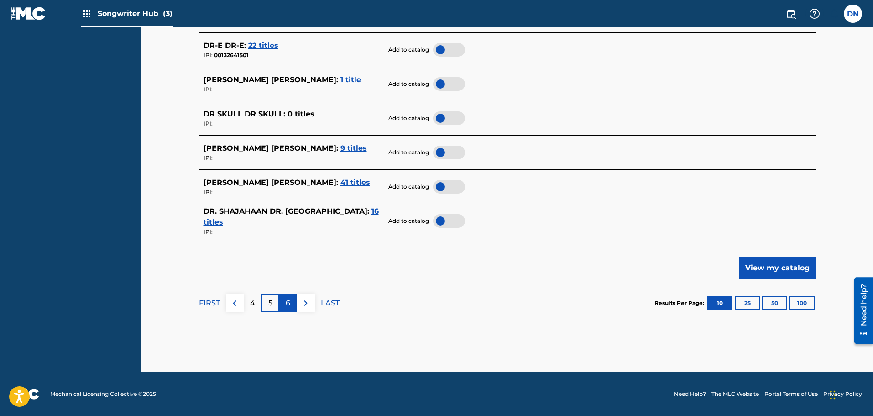
click at [290, 308] on div "6" at bounding box center [288, 303] width 18 height 18
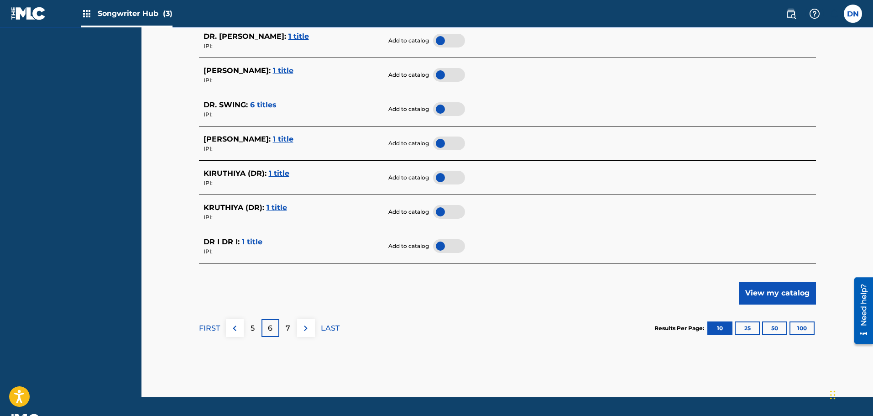
scroll to position [386, 0]
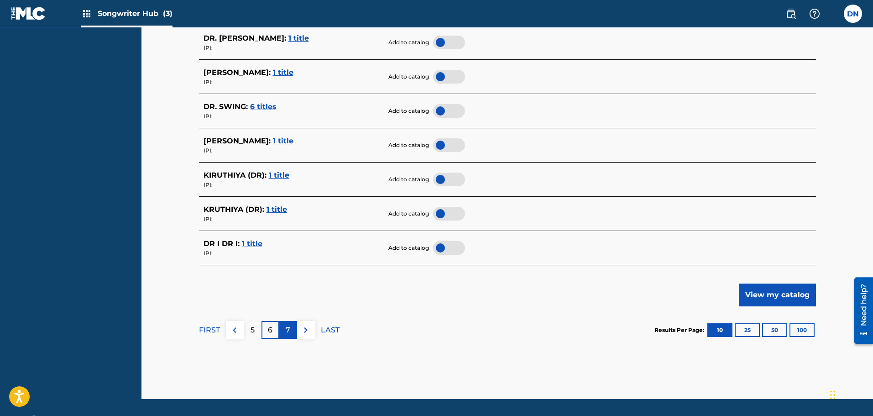
click at [292, 329] on div "7" at bounding box center [288, 330] width 18 height 18
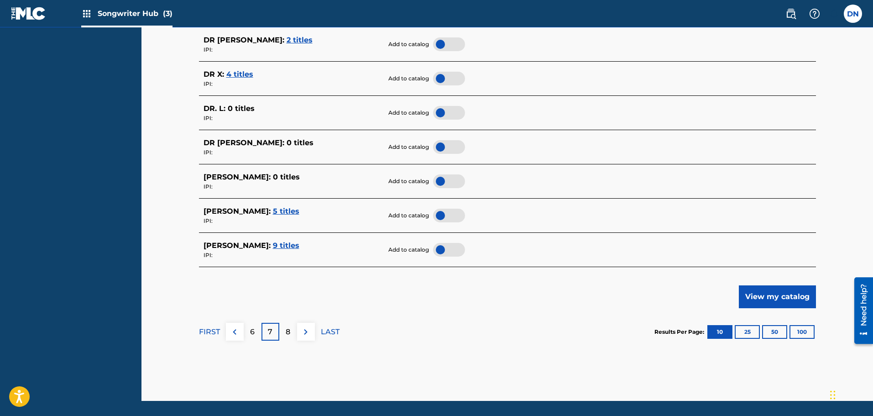
scroll to position [384, 0]
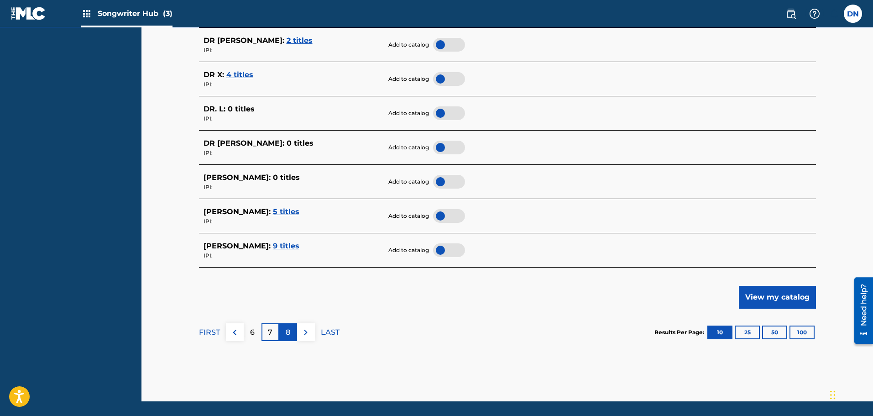
click at [294, 339] on div "8" at bounding box center [288, 332] width 18 height 18
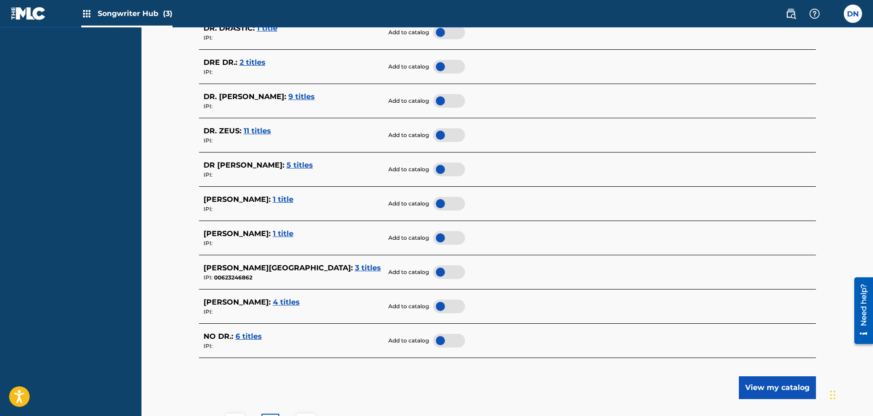
scroll to position [413, 0]
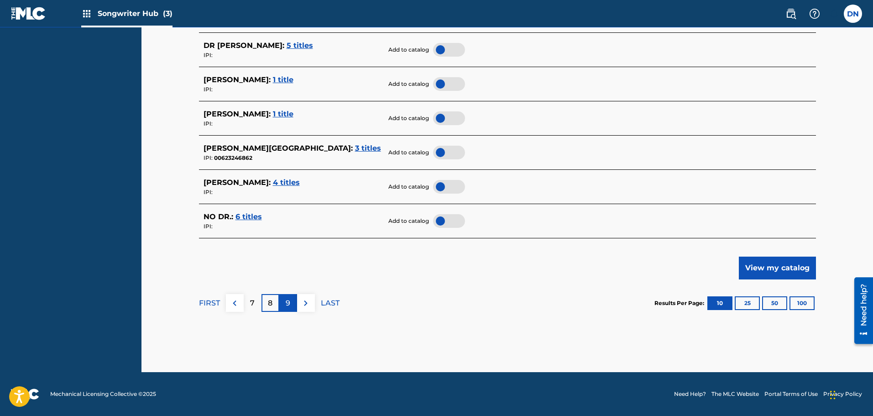
click at [290, 310] on div "9" at bounding box center [288, 303] width 18 height 18
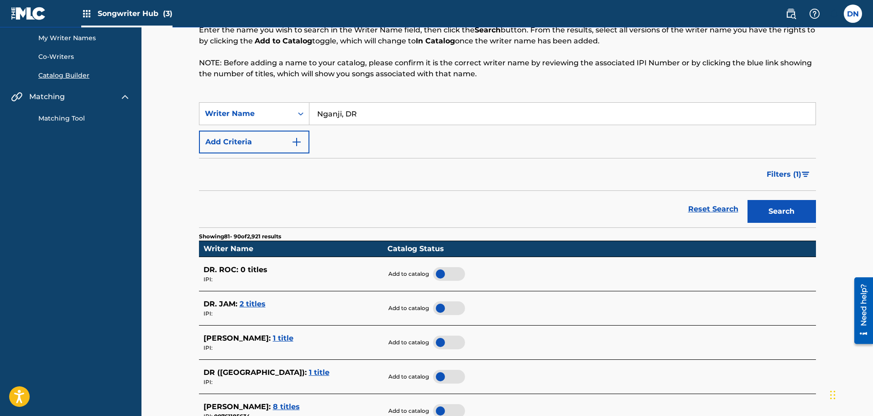
scroll to position [0, 0]
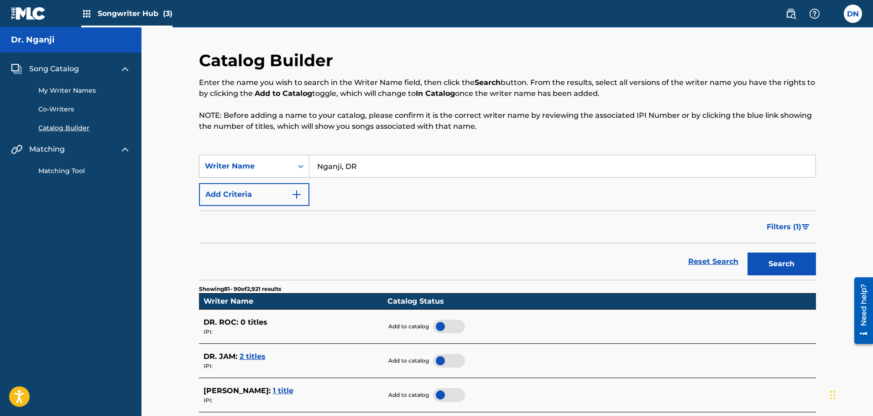
drag, startPoint x: 368, startPoint y: 165, endPoint x: 302, endPoint y: 161, distance: 66.3
click at [302, 161] on div "SearchWithCriteriadfec6891-d10d-4ece-a74d-458f936da9b7 Writer Name [PERSON_NAME…" at bounding box center [507, 166] width 617 height 23
type input "Nganji"
click at [747, 252] on button "Search" at bounding box center [781, 263] width 68 height 23
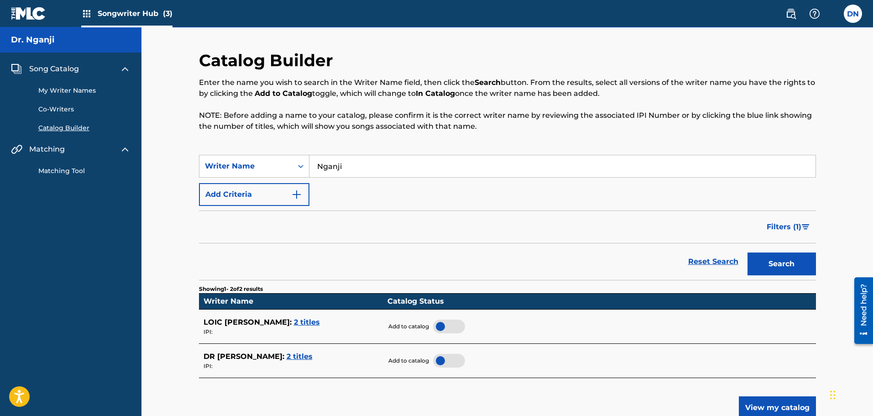
click at [321, 327] on div "LOIC NGANJI BUSHAYIJA : 2 titles" at bounding box center [292, 322] width 179 height 11
click at [320, 322] on span "2 titles" at bounding box center [307, 322] width 26 height 9
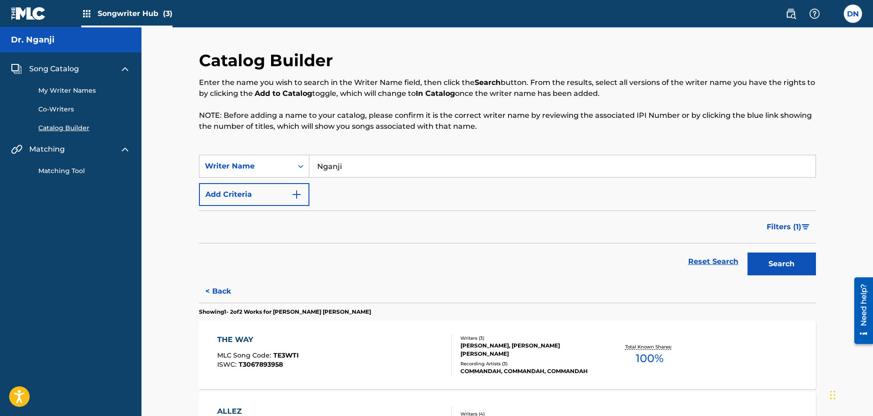
click at [57, 71] on span "Song Catalog" at bounding box center [54, 68] width 50 height 11
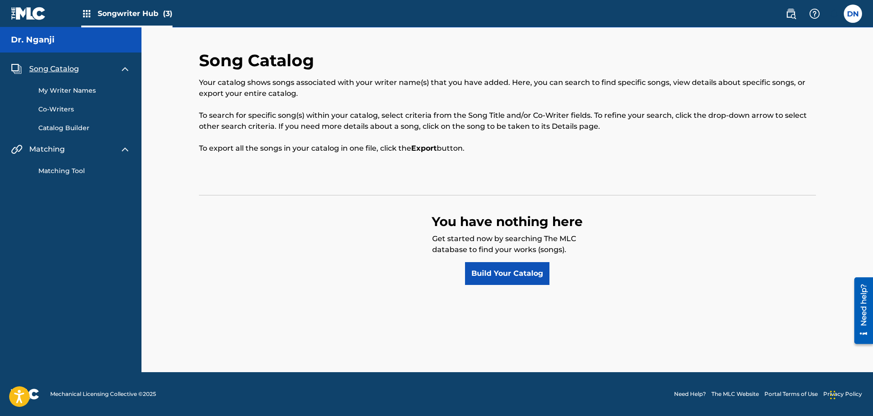
click at [57, 71] on span "Song Catalog" at bounding box center [54, 68] width 50 height 11
click at [19, 11] on img at bounding box center [28, 13] width 35 height 13
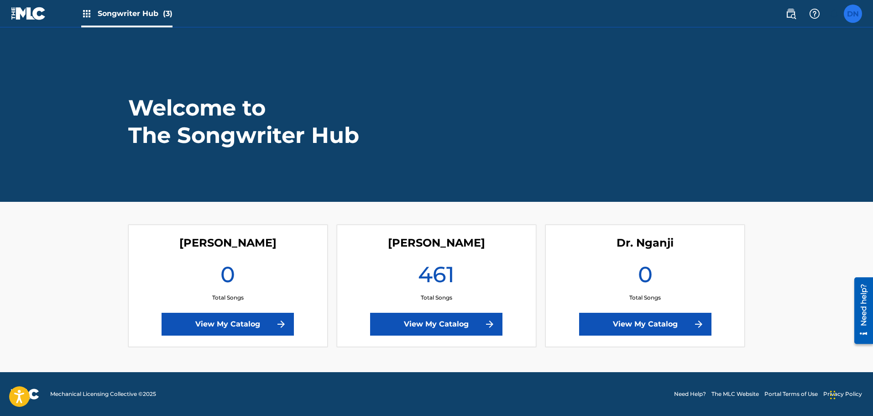
click at [851, 13] on label at bounding box center [853, 14] width 18 height 18
click at [853, 14] on input "DN [PERSON_NAME] [EMAIL_ADDRESS][DOMAIN_NAME] Notification Preferences Profile …" at bounding box center [853, 14] width 0 height 0
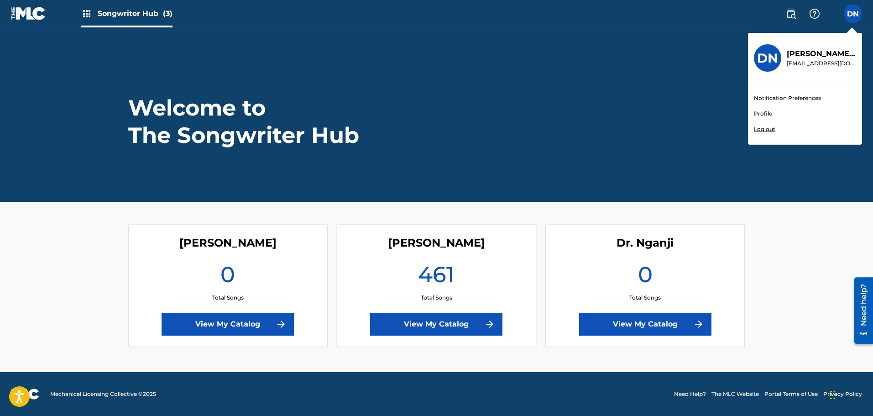
click at [756, 115] on link "Profile" at bounding box center [763, 113] width 18 height 8
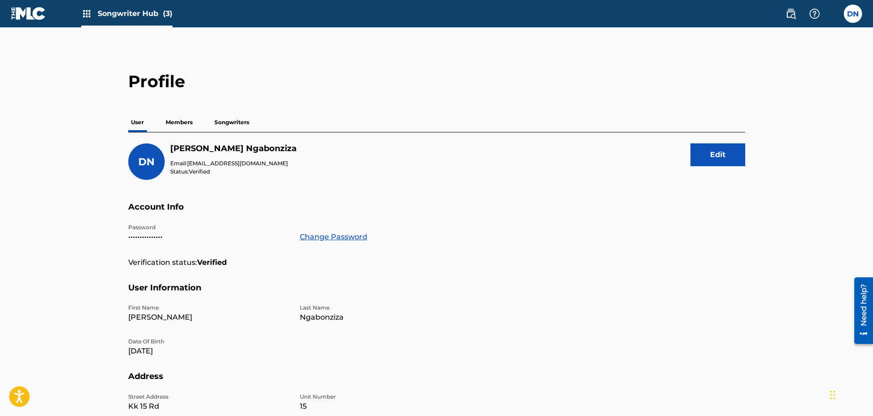
click at [184, 124] on p "Members" at bounding box center [179, 122] width 32 height 19
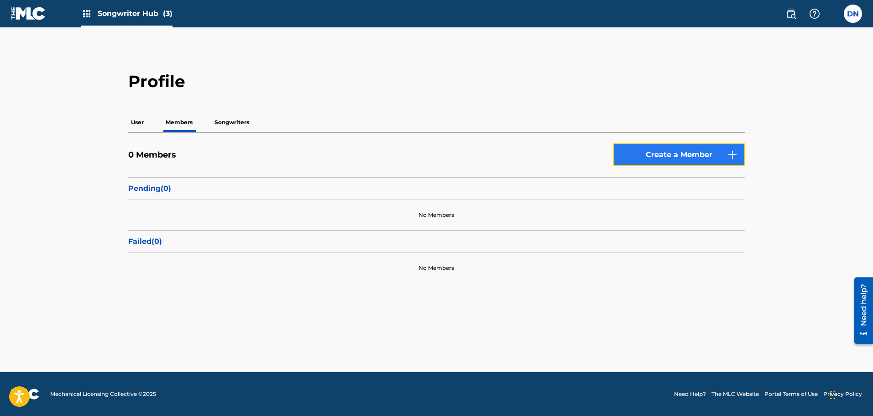
click at [714, 161] on link "Create a Member" at bounding box center [679, 154] width 132 height 23
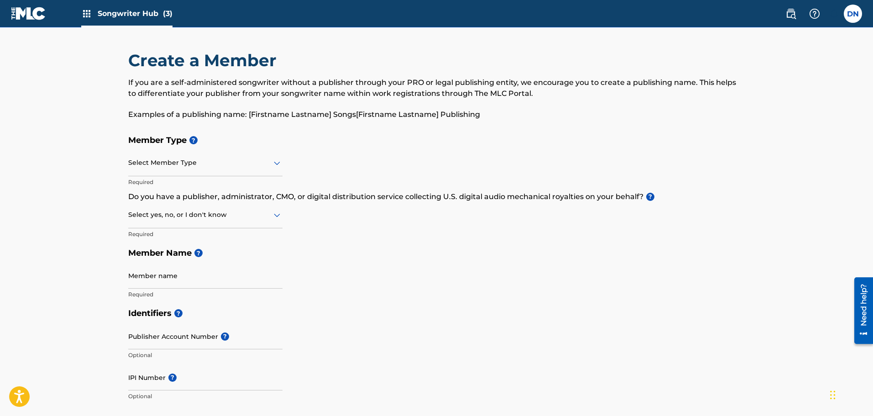
click at [272, 159] on icon at bounding box center [276, 162] width 11 height 11
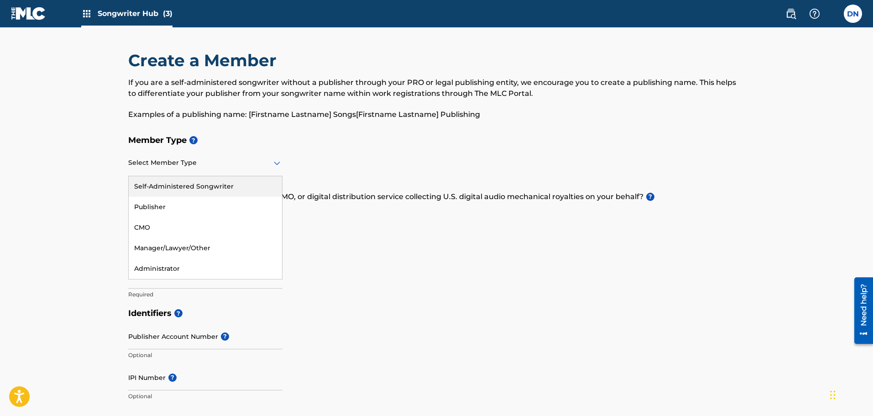
click at [178, 190] on div "Self-Administered Songwriter" at bounding box center [205, 186] width 153 height 21
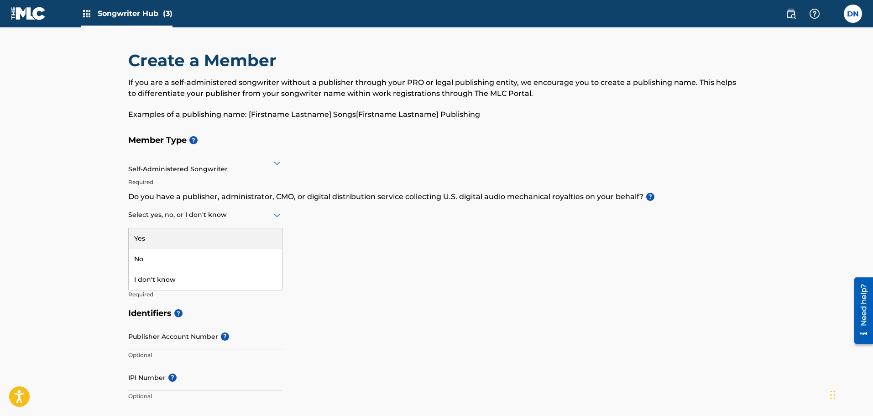
click at [196, 214] on div at bounding box center [205, 214] width 154 height 11
click at [175, 234] on div "Yes" at bounding box center [205, 238] width 153 height 21
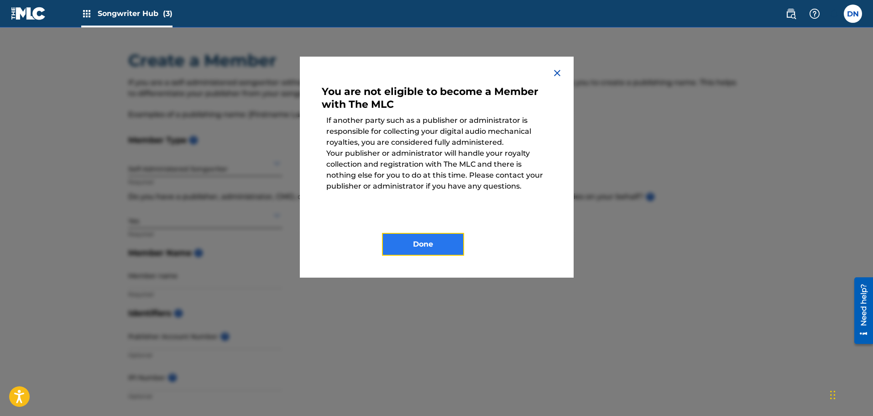
click at [396, 242] on button "Done" at bounding box center [423, 244] width 82 height 23
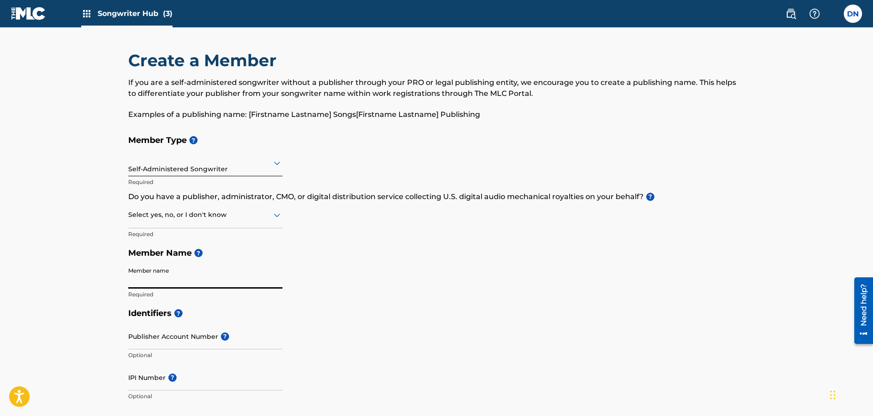
click at [198, 279] on input "Member name" at bounding box center [205, 275] width 154 height 26
type input "[PERSON_NAME]"
type input "Kicukiro"
type input "Kk 15 rd"
click at [187, 340] on input "Publisher Account Number ?" at bounding box center [205, 336] width 154 height 26
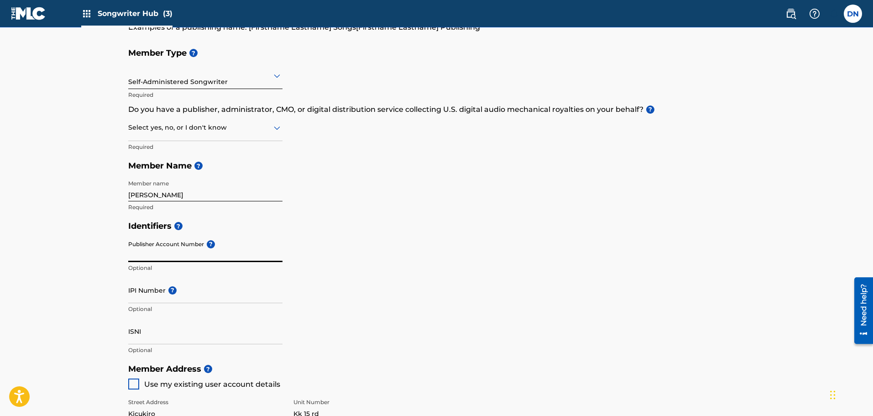
scroll to position [88, 0]
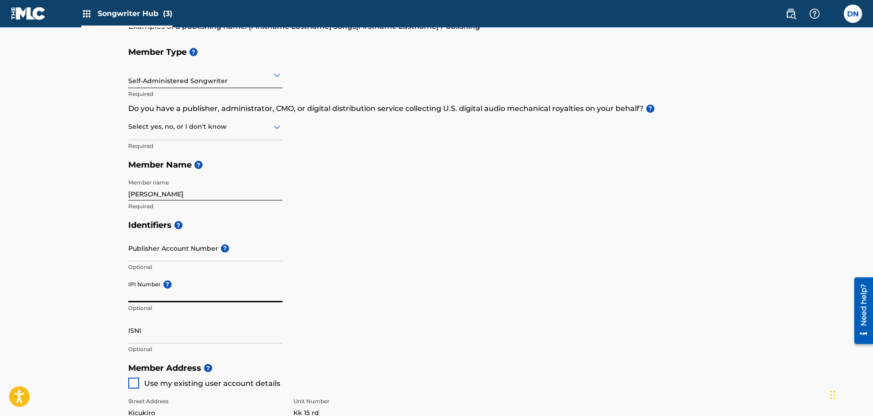
click at [155, 289] on input "IPI Number ?" at bounding box center [205, 289] width 154 height 26
type input "1126307883"
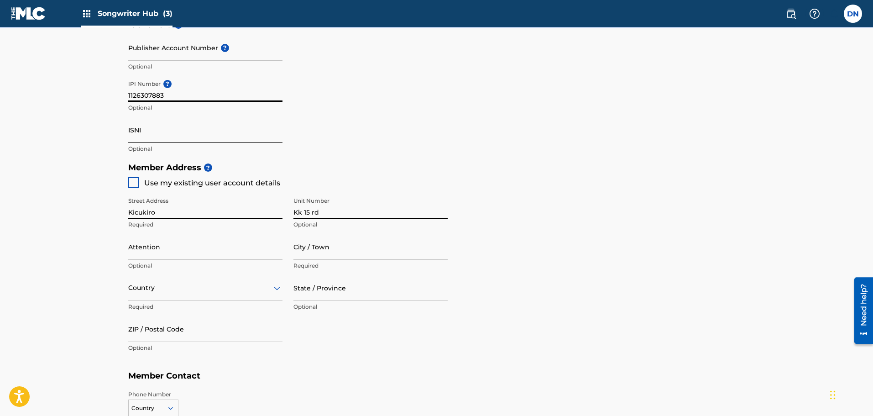
scroll to position [303, 0]
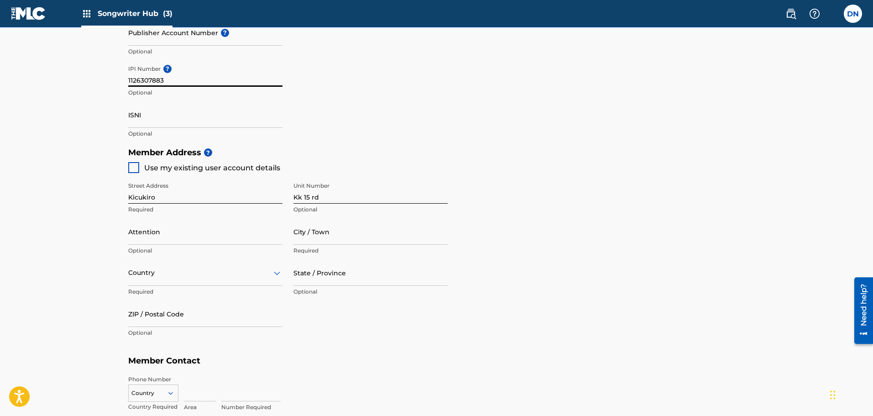
click at [135, 169] on div at bounding box center [133, 167] width 11 height 11
type input "Kk 15 Rd"
type input "Kigali"
type input "00000"
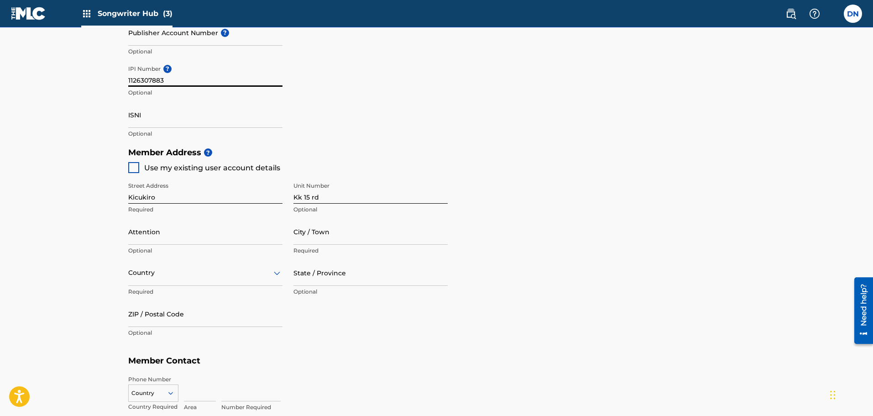
type input "722"
type input "871861"
type input "[EMAIL_ADDRESS][DOMAIN_NAME]"
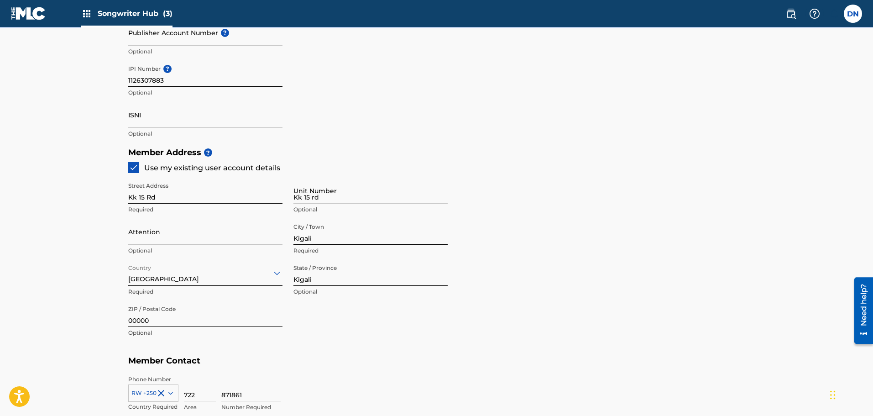
scroll to position [475, 0]
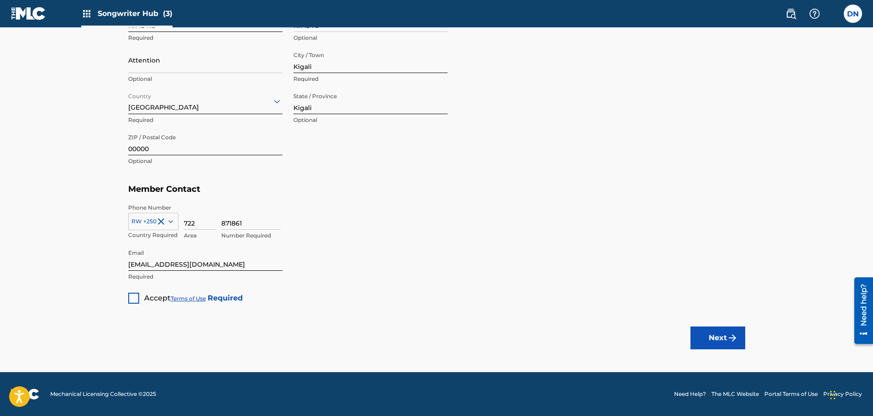
click at [136, 303] on div at bounding box center [133, 297] width 11 height 11
click at [710, 332] on button "Next" at bounding box center [717, 337] width 55 height 23
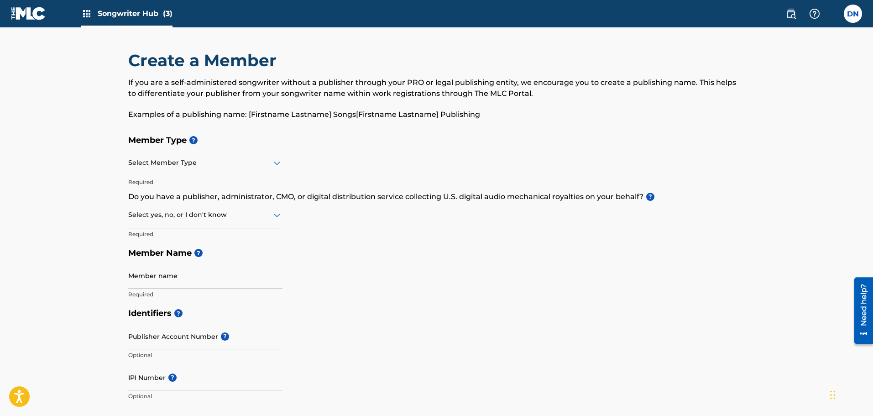
click at [264, 212] on div at bounding box center [205, 214] width 154 height 11
click at [246, 217] on div at bounding box center [205, 214] width 154 height 11
click at [189, 276] on div "I don't know" at bounding box center [205, 279] width 153 height 21
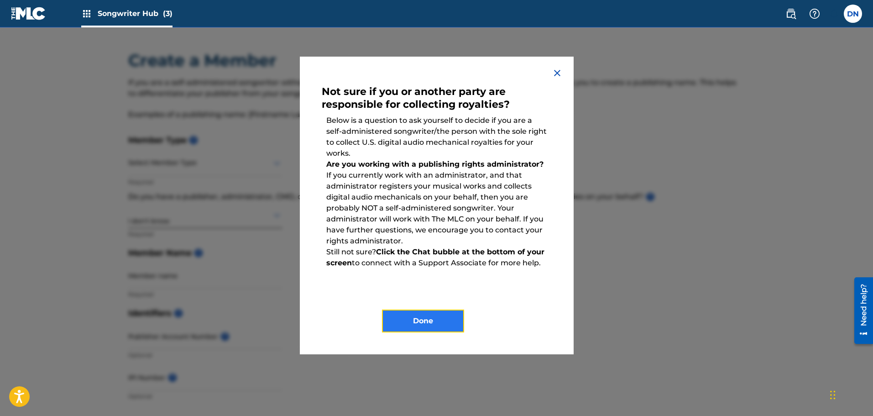
click at [437, 326] on button "Done" at bounding box center [423, 320] width 82 height 23
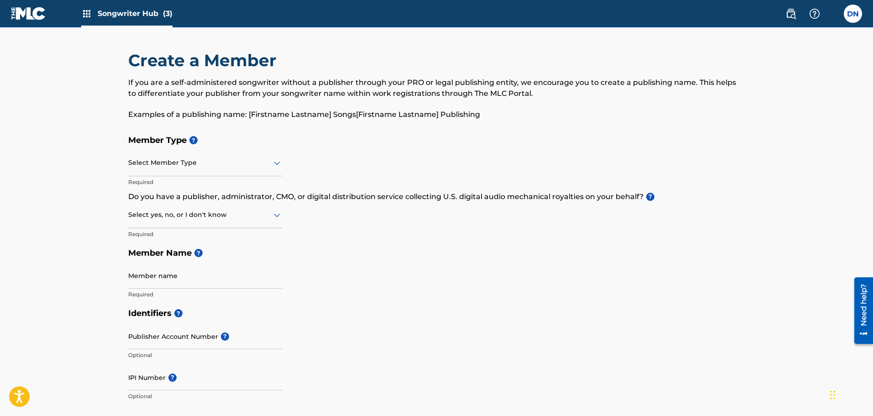
click at [36, 18] on img at bounding box center [28, 13] width 35 height 13
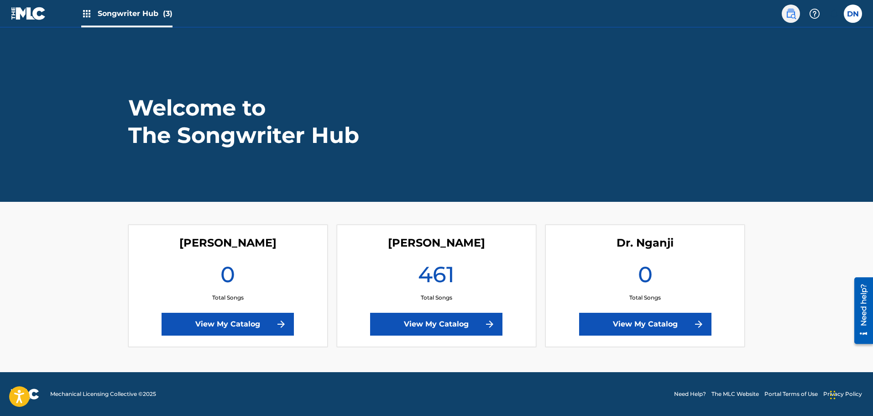
click at [789, 15] on img at bounding box center [790, 13] width 11 height 11
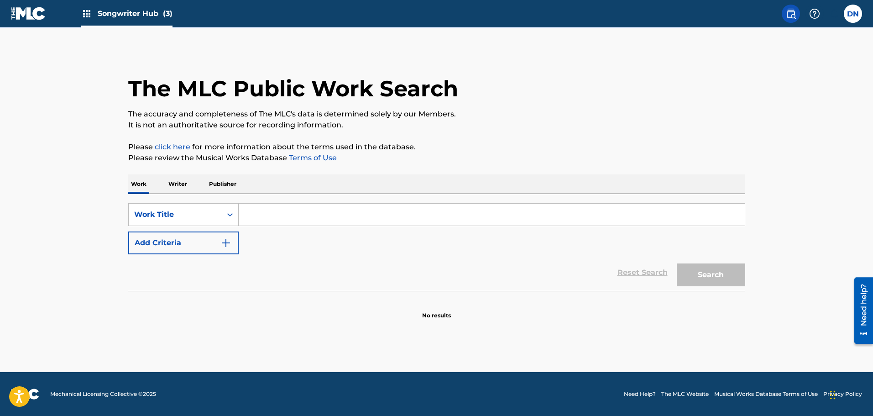
click at [789, 15] on img at bounding box center [790, 13] width 11 height 11
click at [854, 12] on label at bounding box center [853, 14] width 18 height 18
click at [853, 14] on input "DN [PERSON_NAME] [EMAIL_ADDRESS][DOMAIN_NAME] Notification Preferences Profile …" at bounding box center [853, 14] width 0 height 0
click at [771, 118] on div "Notification Preferences Profile Log out" at bounding box center [804, 113] width 113 height 61
click at [853, 14] on input "DN [PERSON_NAME] [EMAIL_ADDRESS][DOMAIN_NAME] Notification Preferences Profile …" at bounding box center [853, 14] width 0 height 0
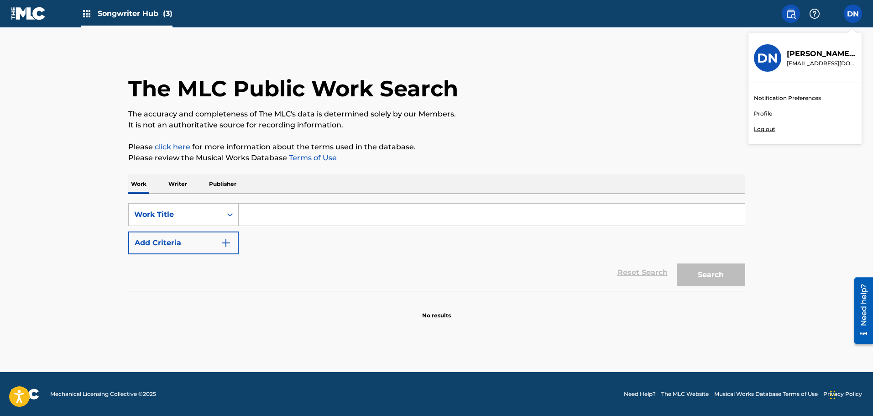
click at [764, 116] on link "Profile" at bounding box center [763, 113] width 18 height 8
